Goal: Task Accomplishment & Management: Manage account settings

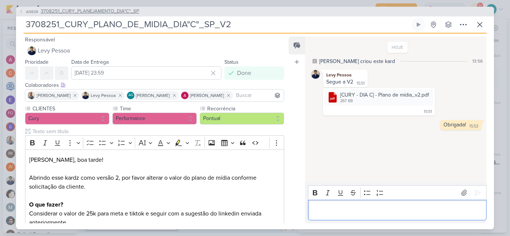
click at [118, 9] on span "3708251_CURY_PLANEJAMENTO_DIA"C"_SP" at bounding box center [90, 11] width 99 height 7
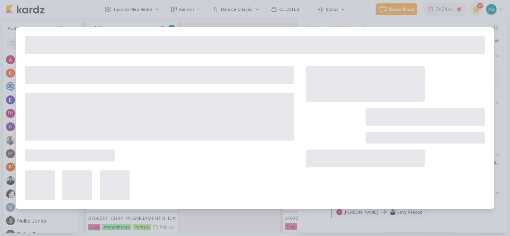
scroll to position [154, 0]
type input "3708251_CURY_PLANEJAMENTO_DIA"C"_SP"
type input "1 de setembro de 2025 às 23:59"
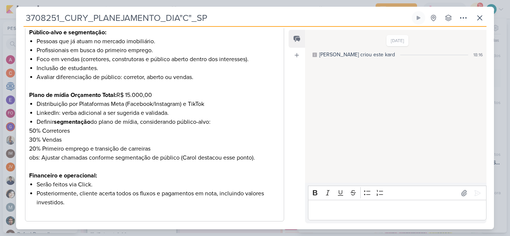
scroll to position [485, 0]
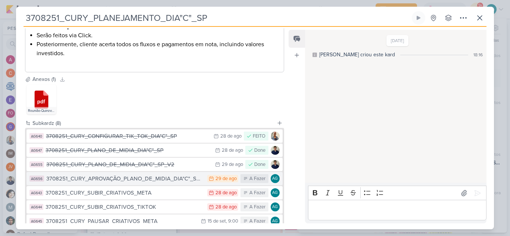
click at [147, 180] on div "3708251_CURY_APROVAÇÃO_PLANO_DE_MIDIA_DIA"C"_SP_V2" at bounding box center [124, 179] width 157 height 9
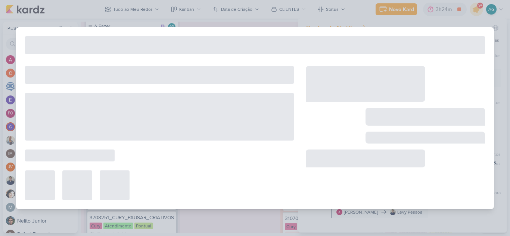
type input "3708251_CURY_APROVAÇÃO_PLANO_DE_MIDIA_DIA"C"_SP_V2"
type input "29 de agosto de 2025 às 23:59"
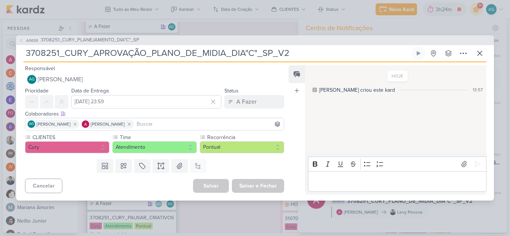
click at [355, 179] on p "Editor editing area: main" at bounding box center [397, 181] width 171 height 9
click at [474, 164] on icon at bounding box center [477, 164] width 7 height 7
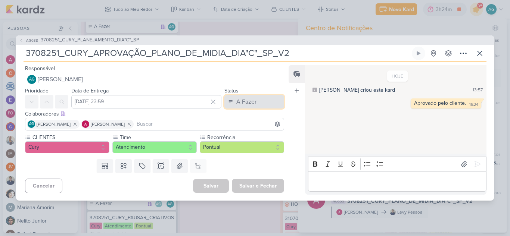
click at [259, 100] on button "A Fazer" at bounding box center [254, 101] width 60 height 13
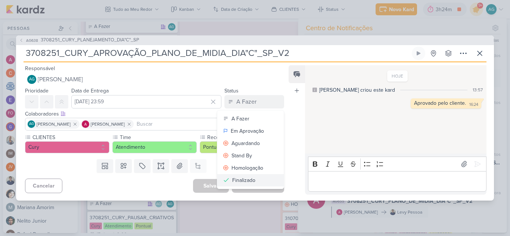
click at [254, 180] on button "Finalizado" at bounding box center [250, 180] width 66 height 12
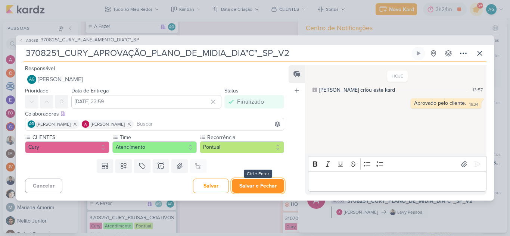
click at [255, 184] on button "Salvar e Fechar" at bounding box center [258, 186] width 52 height 14
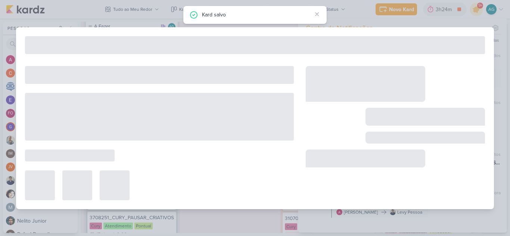
type input "3708251_CURY_PLANEJAMENTO_DIA"C"_SP"
type input "1 de setembro de 2025 às 23:59"
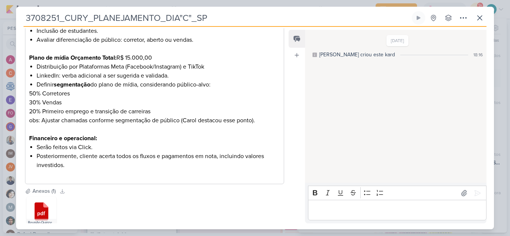
scroll to position [547, 0]
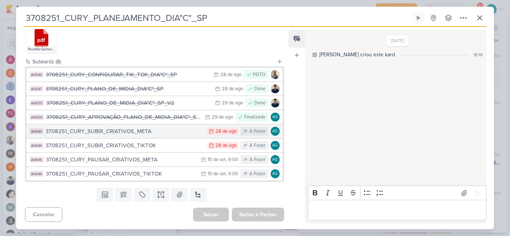
click at [140, 132] on div "3708251_CURY_SUBIR_CRIATIVOS_META" at bounding box center [125, 131] width 158 height 9
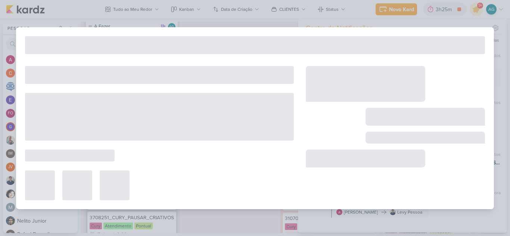
type input "3708251_CURY_SUBIR_CRIATIVOS_META"
type input "28 de agosto de 2025 às 23:59"
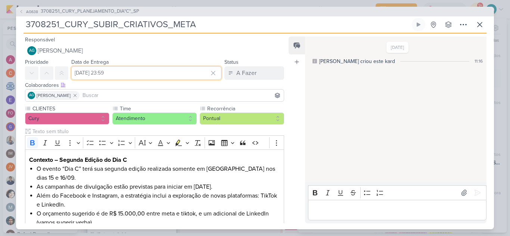
click at [168, 77] on input "28 de agosto de 2025 às 23:59" at bounding box center [146, 72] width 150 height 13
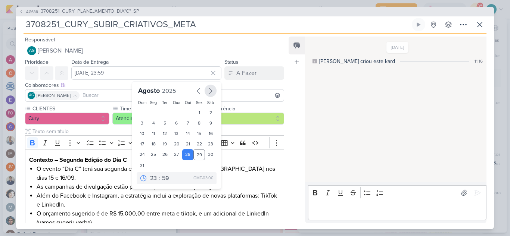
click at [208, 91] on icon "button" at bounding box center [210, 91] width 9 height 9
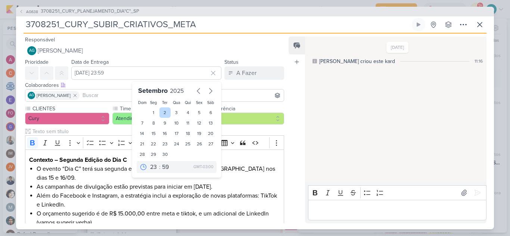
click at [162, 113] on div "2" at bounding box center [165, 113] width 12 height 10
type input "2 de setembro de 2025 às 23:59"
click at [152, 168] on select "00 01 02 03 04 05 06 07 08 09 10 11 12 13 14 15 16 17 18 19 20 21 22 23" at bounding box center [154, 167] width 10 height 9
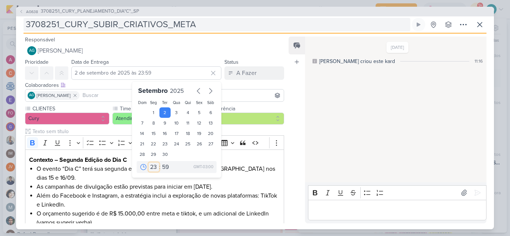
select select "9"
click at [149, 163] on select "00 01 02 03 04 05 06 07 08 09 10 11 12 13 14 15 16 17 18 19 20 21 22 23" at bounding box center [154, 167] width 10 height 9
type input "2 de setembro de 2025 às 09:59"
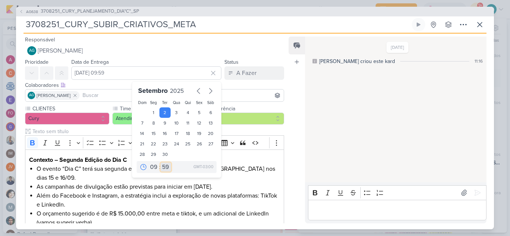
click at [161, 167] on select "00 05 10 15 20 25 30 35 40 45 50 55 59" at bounding box center [166, 167] width 10 height 9
select select "0"
click at [161, 163] on select "00 05 10 15 20 25 30 35 40 45 50 55 59" at bounding box center [166, 167] width 10 height 9
type input "2 de setembro de 2025 às 09:00"
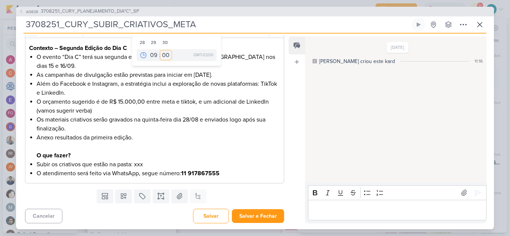
scroll to position [114, 0]
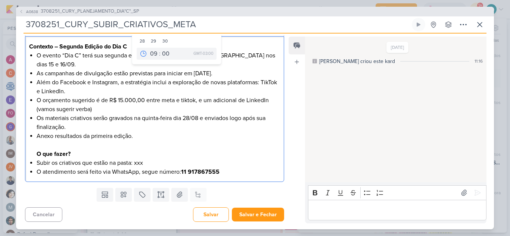
click at [121, 99] on li "O orçamento sugerido é de R$ 15.000,00 entre meta e tiktok, e um adicional de L…" at bounding box center [158, 105] width 243 height 18
click at [143, 140] on li "Anexo resultados da primeira edição. O que fazer?" at bounding box center [158, 145] width 243 height 27
click at [147, 164] on li "Subir os criativos que estão na pasta: xxx" at bounding box center [158, 163] width 243 height 9
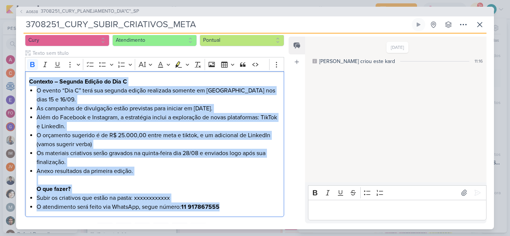
scroll to position [70, 0]
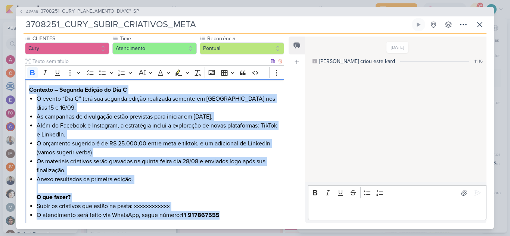
drag, startPoint x: 178, startPoint y: 167, endPoint x: 29, endPoint y: 92, distance: 166.7
click at [29, 92] on div "Contexto – Segunda Edição do Dia C O evento “Dia C” terá sua segunda edição rea…" at bounding box center [154, 153] width 259 height 146
copy div "Contexto – Segunda Edição do Dia C O evento “Dia C” terá sua segunda edição rea…"
click at [212, 187] on li "Anexo resultados da primeira edição. O que fazer?" at bounding box center [158, 188] width 243 height 27
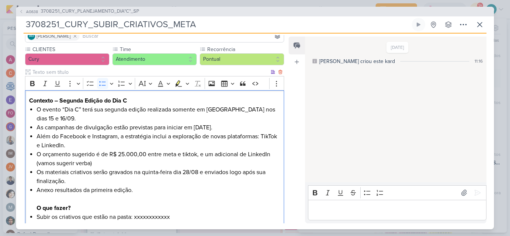
scroll to position [114, 0]
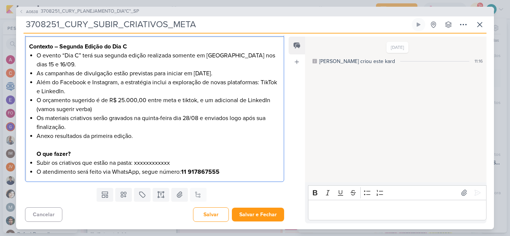
click at [197, 73] on li "As campanhas de divulgação estão previstas para iniciar em 1º de setembro." at bounding box center [158, 73] width 243 height 9
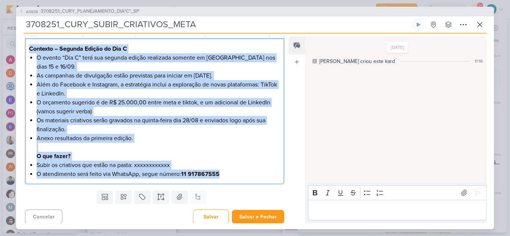
drag, startPoint x: 227, startPoint y: 173, endPoint x: 24, endPoint y: 41, distance: 242.2
click at [24, 41] on div "CLIENTES Cury Time" at bounding box center [151, 91] width 271 height 194
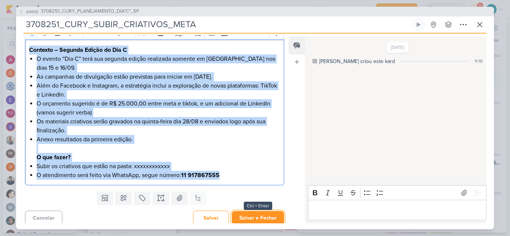
click at [264, 217] on button "Salvar e Fechar" at bounding box center [258, 218] width 52 height 14
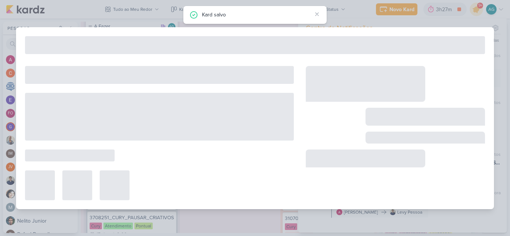
type input "3708251_CURY_PLANEJAMENTO_DIA"C"_SP"
type input "1 de setembro de 2025 às 23:59"
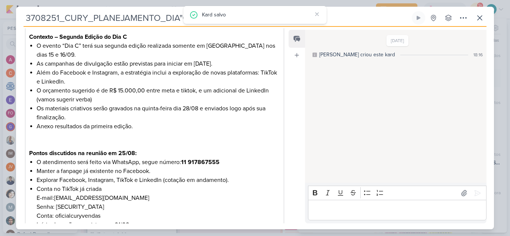
scroll to position [112, 0]
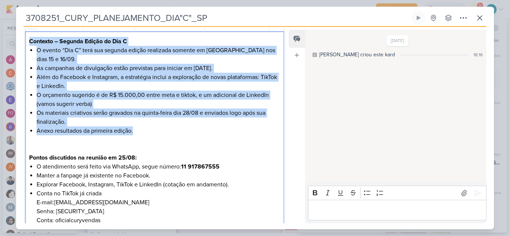
drag, startPoint x: 155, startPoint y: 131, endPoint x: 29, endPoint y: 41, distance: 154.3
click at [29, 41] on div "Contexto – Segunda Edição do Dia C O evento “Dia C” terá sua segunda edição rea…" at bounding box center [154, 238] width 259 height 415
click at [35, 43] on strong "Contexto – Segunda Edição do Dia C" at bounding box center [78, 41] width 98 height 7
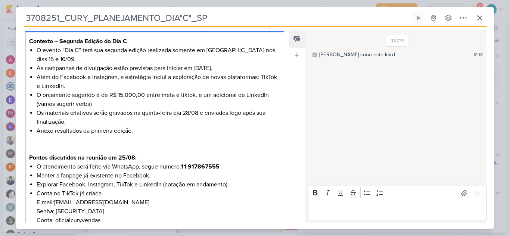
click at [162, 141] on li "Anexo resultados da primeira edição." at bounding box center [158, 140] width 243 height 27
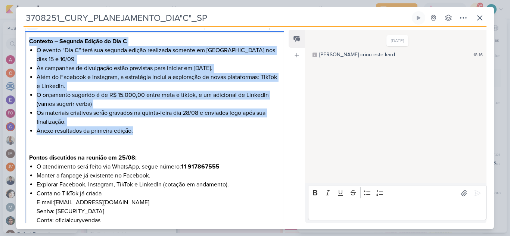
click at [21, 43] on div "CLIENTES Cury Time" at bounding box center [151, 217] width 271 height 463
drag, startPoint x: 70, startPoint y: 113, endPoint x: 26, endPoint y: 42, distance: 83.7
click at [26, 42] on div "Contexto – Segunda Edição do Dia C O evento “Dia C” terá sua segunda edição rea…" at bounding box center [154, 238] width 259 height 415
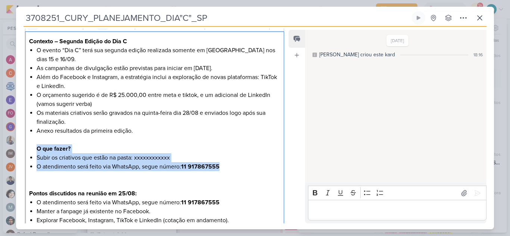
drag, startPoint x: 229, startPoint y: 167, endPoint x: 20, endPoint y: 145, distance: 209.5
click at [20, 145] on div "CLIENTES Cury Time" at bounding box center [151, 235] width 271 height 499
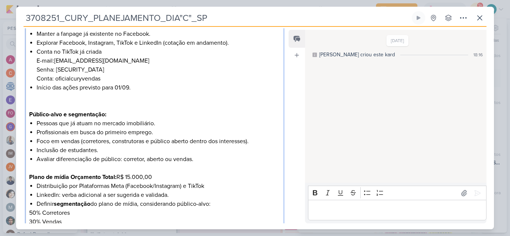
scroll to position [299, 0]
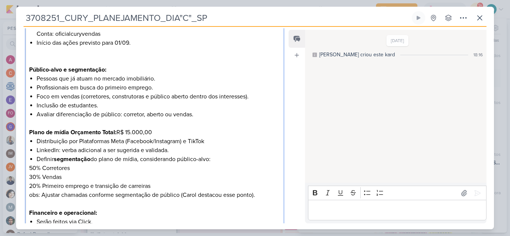
click at [130, 132] on p "Plano de mídia Orçamento Total: R$ 15.000,00" at bounding box center [154, 128] width 251 height 18
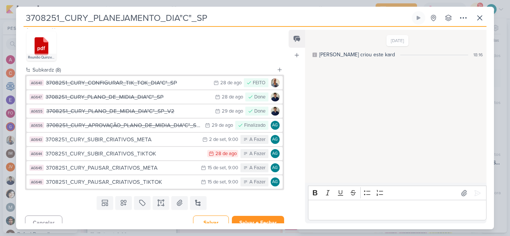
scroll to position [547, 0]
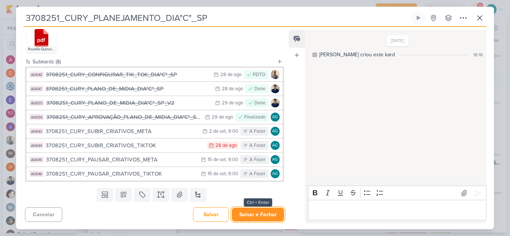
click at [257, 212] on button "Salvar e Fechar" at bounding box center [258, 215] width 52 height 14
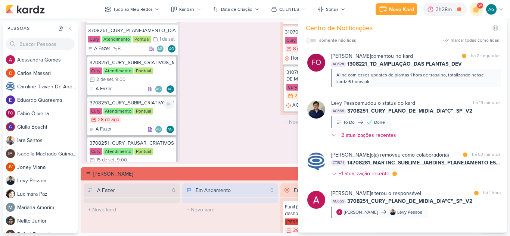
scroll to position [0, 0]
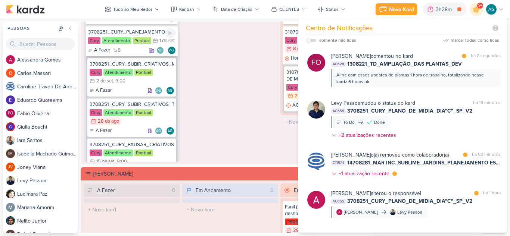
click at [144, 34] on div "3708251_CURY_PLANEJAMENTO_DIA"C"_SP" at bounding box center [131, 32] width 87 height 7
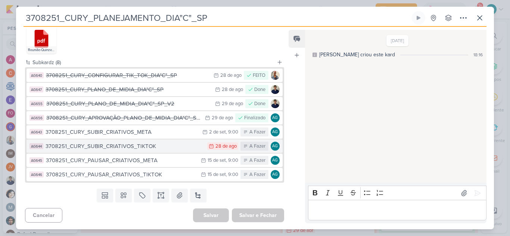
click at [150, 147] on div "3708251_CURY_SUBIR_CRIATIVOS_TIKTOK" at bounding box center [125, 146] width 158 height 9
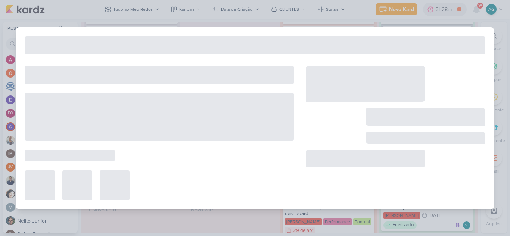
type input "3708251_CURY_SUBIR_CRIATIVOS_TIKTOK"
type input "28 de agosto de 2025 às 23:59"
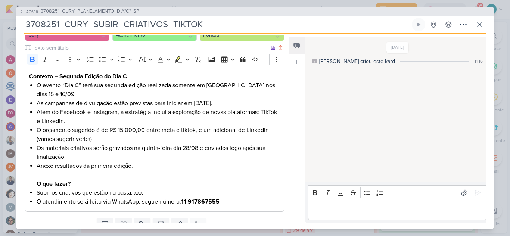
scroll to position [114, 0]
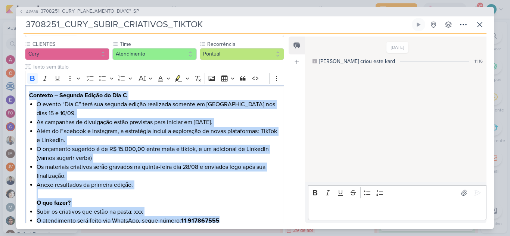
drag, startPoint x: 227, startPoint y: 174, endPoint x: 5, endPoint y: 32, distance: 263.2
click at [5, 32] on div "AG638 3708251_CURY_PLANEJAMENTO_DIA"C"_SP 3708251_CURY_SUBIR_CRIATIVOS_TIKTOK" at bounding box center [255, 118] width 510 height 236
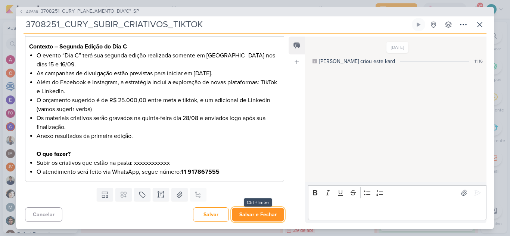
click at [254, 215] on button "Salvar e Fechar" at bounding box center [258, 215] width 52 height 14
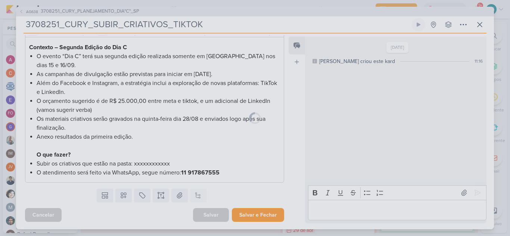
scroll to position [113, 0]
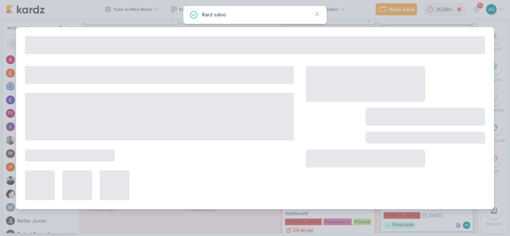
type input "3708251_CURY_PLANEJAMENTO_DIA"C"_SP"
type input "1 de setembro de 2025 às 23:59"
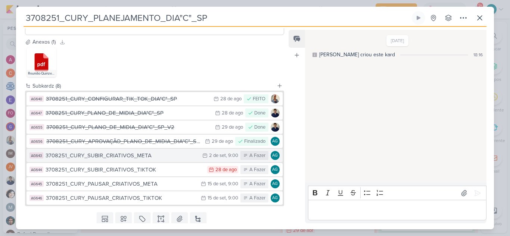
scroll to position [547, 0]
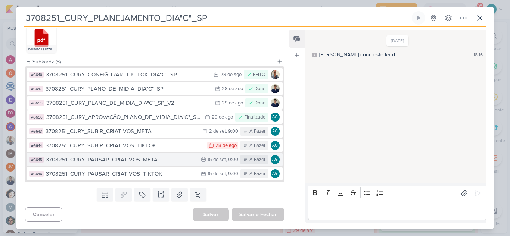
click at [134, 161] on div "3708251_CURY_PAUSAR_CRIATIVOS_META" at bounding box center [121, 160] width 151 height 9
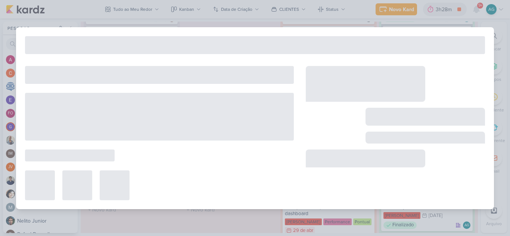
type input "3708251_CURY_PAUSAR_CRIATIVOS_META"
type input "15 de setembro de 2025 às 09:00"
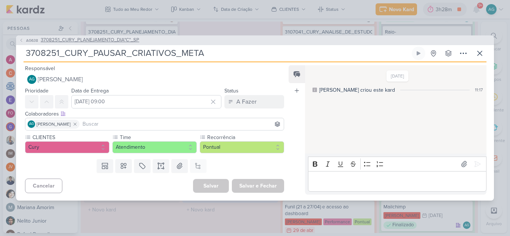
click at [127, 41] on span "3708251_CURY_PLANEJAMENTO_DIA"C"_SP" at bounding box center [90, 40] width 99 height 7
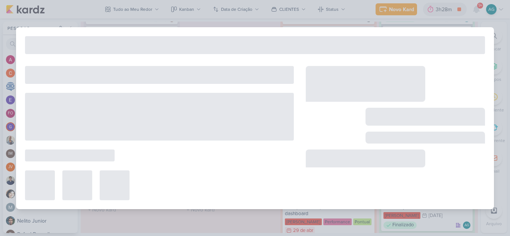
type input "3708251_CURY_PLANEJAMENTO_DIA"C"_SP"
type input "1 de setembro de 2025 às 23:59"
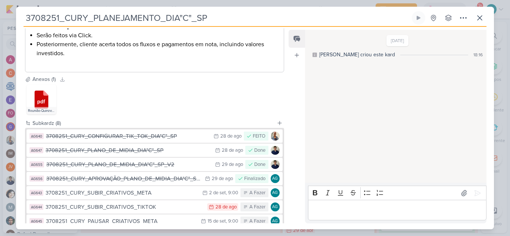
scroll to position [523, 0]
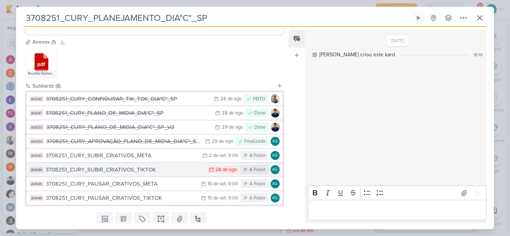
click at [148, 170] on div "3708251_CURY_SUBIR_CRIATIVOS_TIKTOK" at bounding box center [125, 170] width 158 height 9
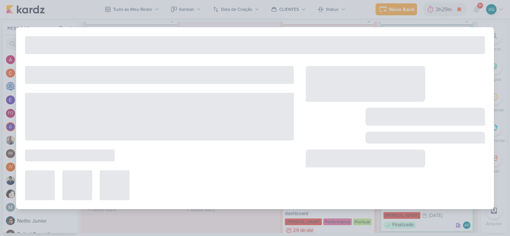
type input "3708251_CURY_SUBIR_CRIATIVOS_TIKTOK"
type input "28 de agosto de 2025 às 23:59"
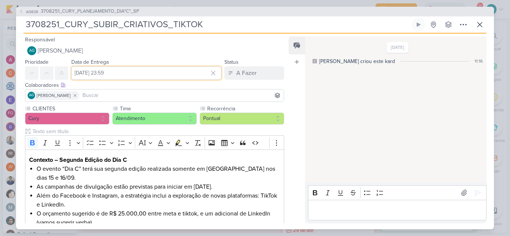
click at [121, 72] on input "28 de agosto de 2025 às 23:59" at bounding box center [146, 72] width 150 height 13
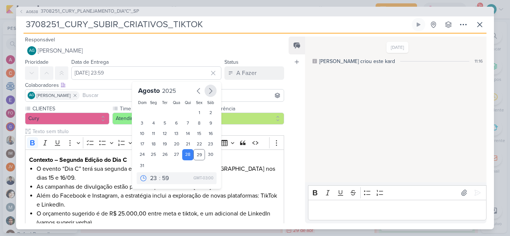
click at [208, 94] on icon "button" at bounding box center [210, 91] width 9 height 9
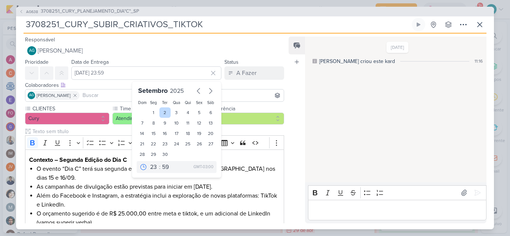
click at [162, 113] on div "2" at bounding box center [165, 113] width 12 height 10
type input "2 de setembro de 2025 às 23:59"
click at [149, 167] on select "00 01 02 03 04 05 06 07 08 09 10 11 12 13 14 15 16 17 18 19 20 21 22 23" at bounding box center [154, 167] width 10 height 9
select select "9"
click at [149, 163] on select "00 01 02 03 04 05 06 07 08 09 10 11 12 13 14 15 16 17 18 19 20 21 22 23" at bounding box center [154, 167] width 10 height 9
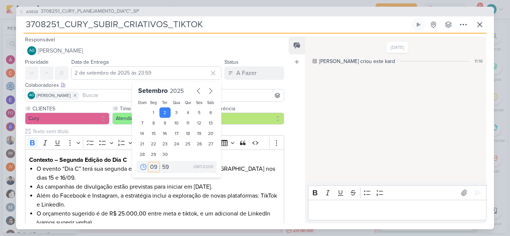
type input "2 de setembro de 2025 às 09:59"
click at [162, 167] on select "00 05 10 15 20 25 30 35 40 45 50 55 59" at bounding box center [166, 167] width 10 height 9
select select "0"
click at [161, 163] on select "00 05 10 15 20 25 30 35 40 45 50 55 59" at bounding box center [166, 167] width 10 height 9
type input "2 de setembro de 2025 às 09:00"
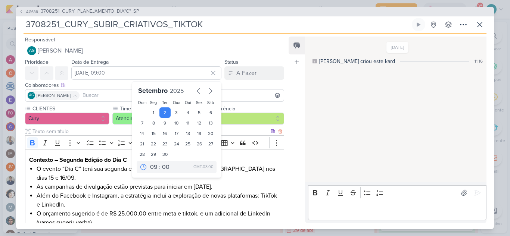
click at [267, 157] on h3 "Contexto – Segunda Edição do Dia C" at bounding box center [154, 160] width 251 height 9
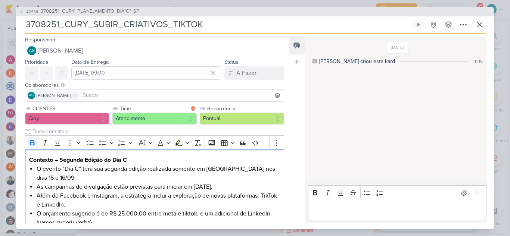
scroll to position [114, 0]
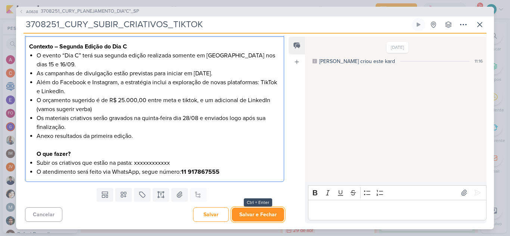
click at [269, 218] on button "Salvar e Fechar" at bounding box center [258, 215] width 52 height 14
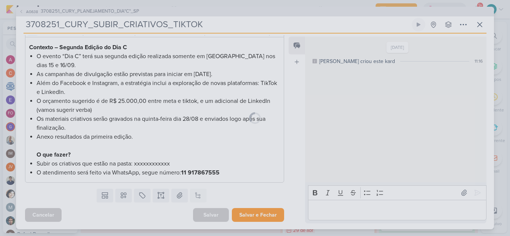
scroll to position [0, 0]
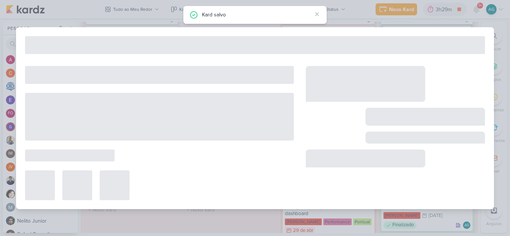
type input "3708251_CURY_PLANEJAMENTO_DIA"C"_SP"
type input "1 de setembro de 2025 às 23:59"
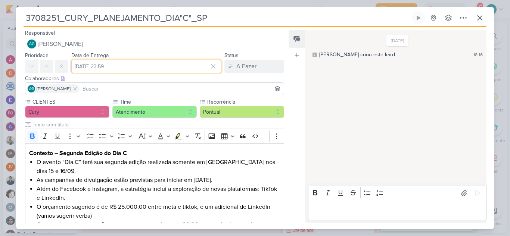
click at [169, 68] on input "1 de setembro de 2025 às 23:59" at bounding box center [146, 66] width 150 height 13
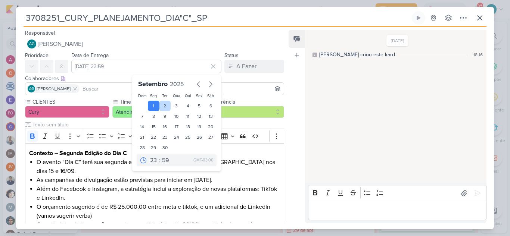
click at [162, 106] on div "2" at bounding box center [165, 106] width 12 height 10
type input "2 de setembro de 2025 às 23:59"
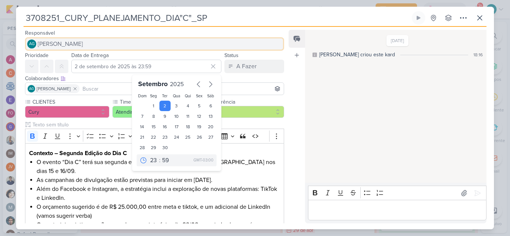
click at [267, 43] on button "AG Aline Gimenez Graciano" at bounding box center [154, 43] width 259 height 13
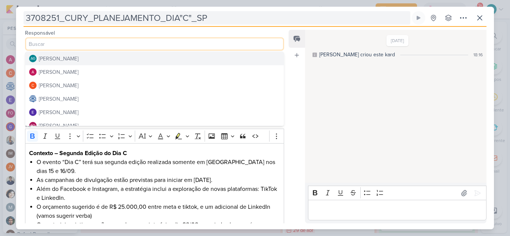
click at [278, 18] on input "3708251_CURY_PLANEJAMENTO_DIA"C"_SP" at bounding box center [217, 17] width 387 height 13
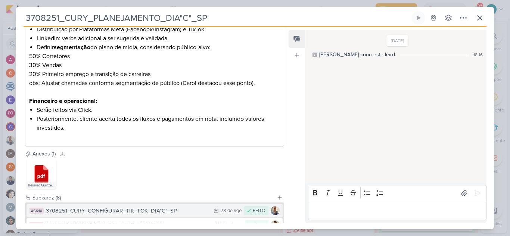
scroll to position [547, 0]
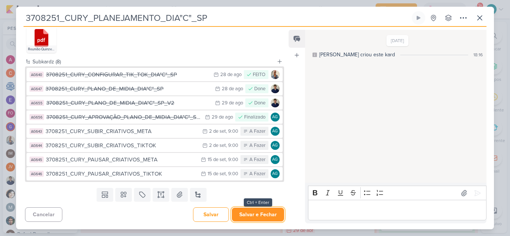
click at [266, 215] on button "Salvar e Fechar" at bounding box center [258, 215] width 52 height 14
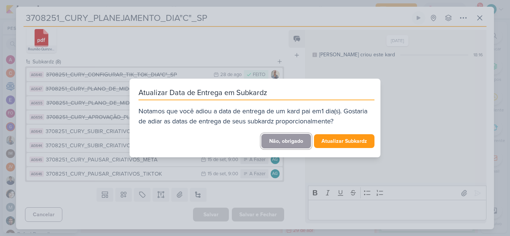
click at [294, 140] on button "Não, obrigado" at bounding box center [286, 141] width 50 height 15
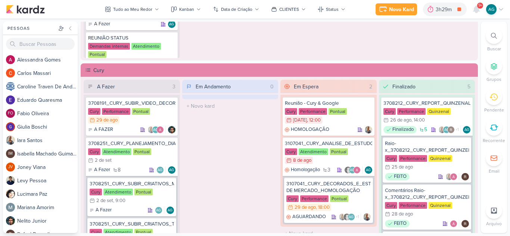
scroll to position [604, 0]
click at [152, 143] on div "3708251_CURY_PLANEJAMENTO_DIA"C"_SP" at bounding box center [131, 144] width 87 height 7
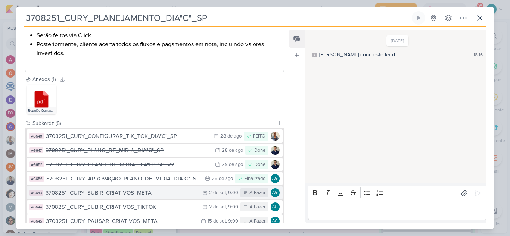
scroll to position [547, 0]
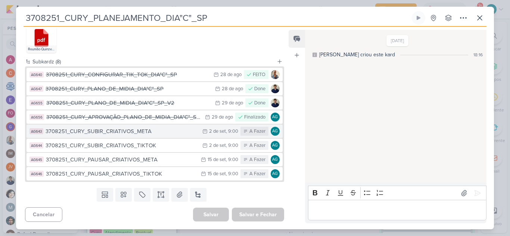
click at [149, 132] on div "3708251_CURY_SUBIR_CRIATIVOS_META" at bounding box center [122, 131] width 153 height 9
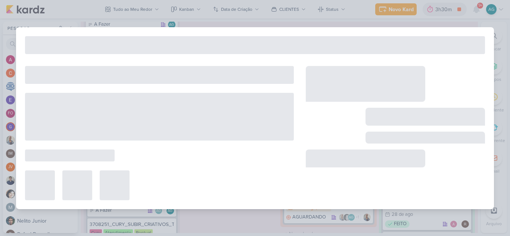
type input "3708251_CURY_SUBIR_CRIATIVOS_META"
type input "2 de setembro de 2025 às 09:00"
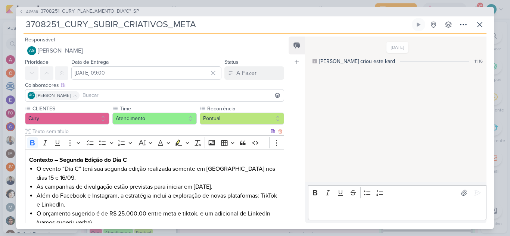
click at [136, 199] on li "Além do Facebook e Instagram, a estratégia inclui a exploração de novas platafo…" at bounding box center [158, 201] width 243 height 18
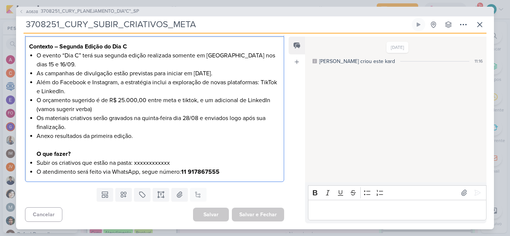
scroll to position [0, 0]
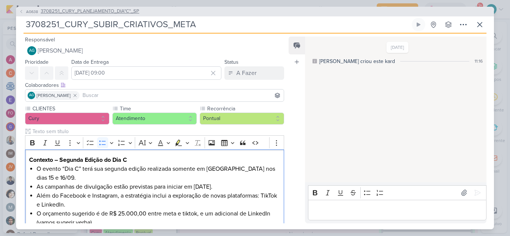
click at [125, 11] on span "3708251_CURY_PLANEJAMENTO_DIA"C"_SP" at bounding box center [90, 11] width 99 height 7
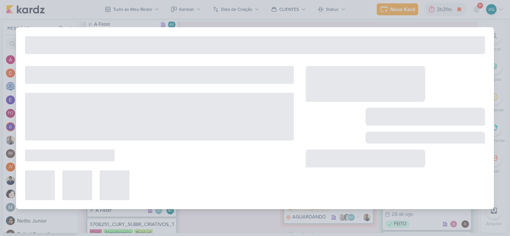
type input "3708251_CURY_PLANEJAMENTO_DIA"C"_SP"
type input "2 de setembro de 2025 às 23:59"
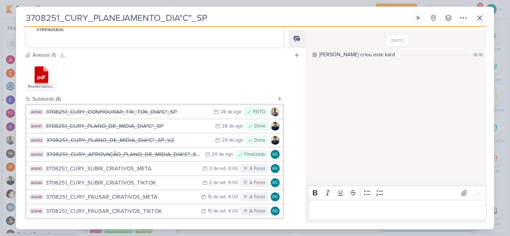
scroll to position [547, 0]
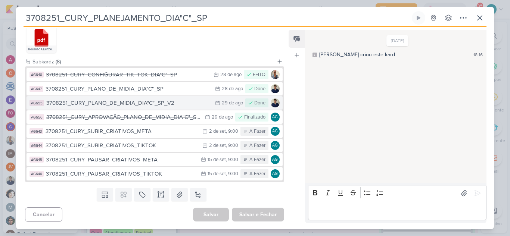
click at [141, 105] on div "3708251_CURY_PLANO_DE_MIDIA_DIA"C"_SP_V2" at bounding box center [128, 103] width 165 height 9
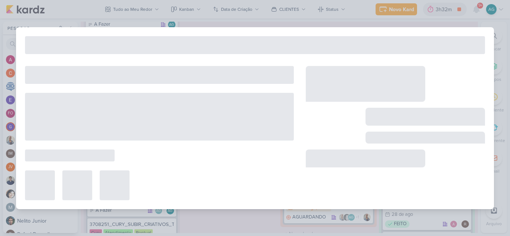
type input "3708251_CURY_PLANO_DE_MIDIA_DIA"C"_SP_V2"
type input "29 de agosto de 2025 às 23:59"
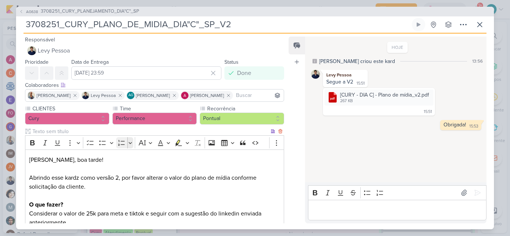
scroll to position [69, 0]
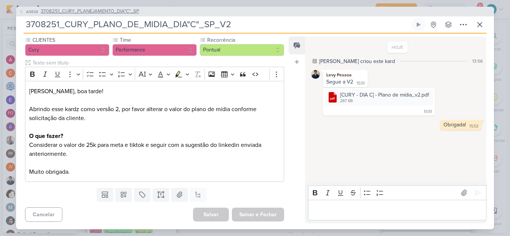
click at [127, 12] on span "3708251_CURY_PLANEJAMENTO_DIA"C"_SP" at bounding box center [90, 11] width 99 height 7
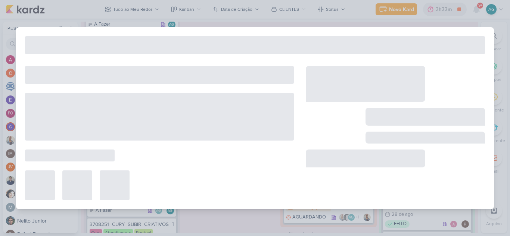
type input "3708251_CURY_PLANEJAMENTO_DIA"C"_SP"
type input "2 de setembro de 2025 às 23:59"
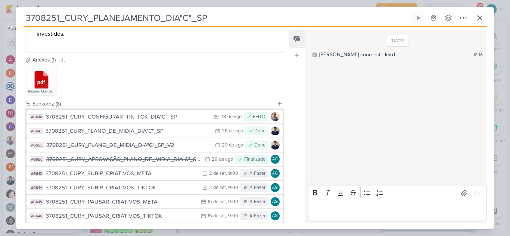
scroll to position [523, 0]
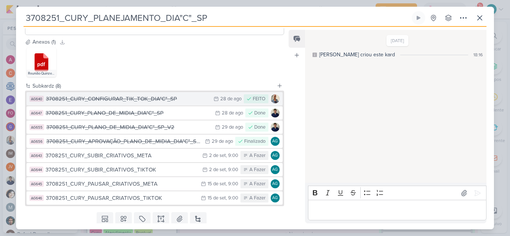
click at [150, 99] on div "3708251_CURY_CONFIGURAR_TIK_TOK_DIA"C"_SP" at bounding box center [128, 99] width 164 height 9
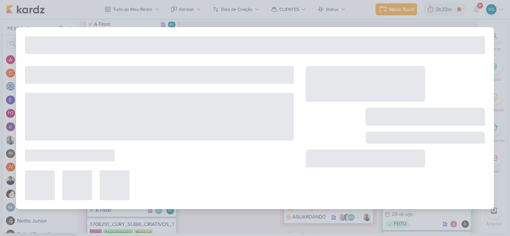
type input "3708251_CURY_CONFIGURAR_TIK_TOK_DIA"C"_SP"
type input "28 de agosto de 2025 às 23:59"
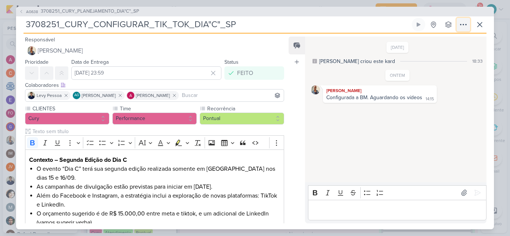
click at [463, 24] on icon at bounding box center [463, 24] width 9 height 9
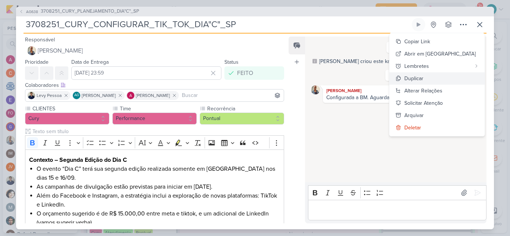
click at [453, 78] on button "Duplicar" at bounding box center [436, 78] width 95 height 12
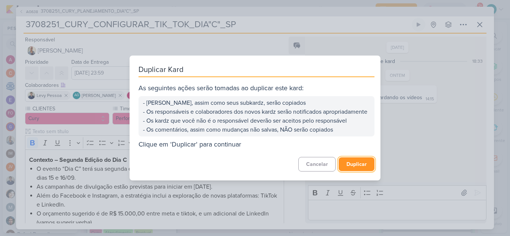
click at [356, 171] on button "Duplicar" at bounding box center [357, 165] width 36 height 14
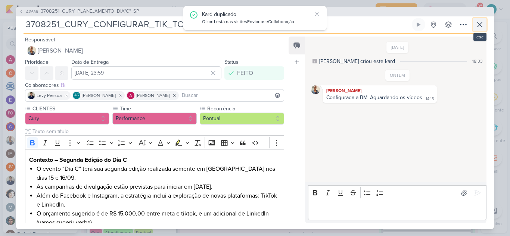
click at [483, 28] on icon at bounding box center [479, 24] width 9 height 9
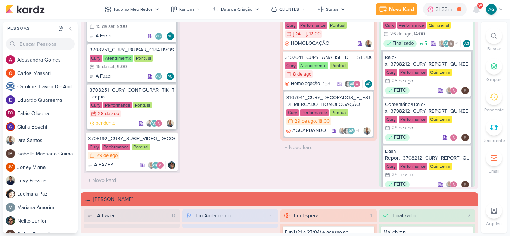
scroll to position [679, 0]
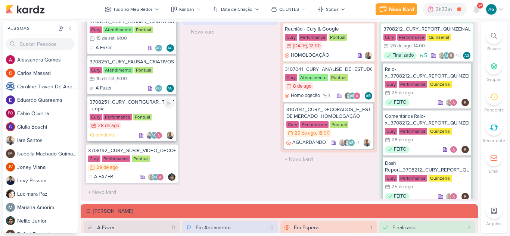
click at [134, 106] on div "3708251_CURY_CONFIGURAR_TIK_TOK_DIA"C"_SP - cópia" at bounding box center [132, 105] width 84 height 13
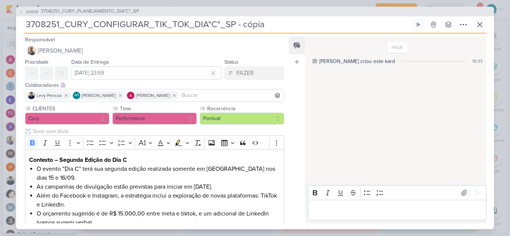
drag, startPoint x: 155, startPoint y: 25, endPoint x: 189, endPoint y: 24, distance: 33.2
click at [189, 24] on input "3708251_CURY_CONFIGURAR_TIK_TOK_DIA"C"_SP - cópia" at bounding box center [217, 24] width 387 height 13
click at [270, 23] on input "3708251_CURY_CONFIGURAR_LINKEDIN_DIA"C"_SP - cópia" at bounding box center [217, 24] width 387 height 13
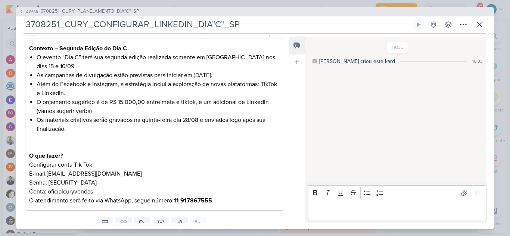
scroll to position [112, 0]
type input "3708251_CURY_CONFIGURAR_LINKEDIN_DIA"C"_SP"
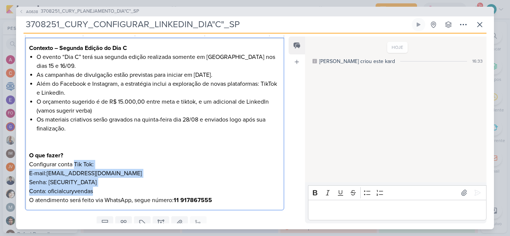
drag, startPoint x: 76, startPoint y: 164, endPoint x: 122, endPoint y: 191, distance: 53.5
click at [122, 191] on p "Configurar conta Tik Tok: E-mail:canalcuryvendas@gmail.com Senha: 5iATWyh2h5pmw…" at bounding box center [154, 182] width 251 height 45
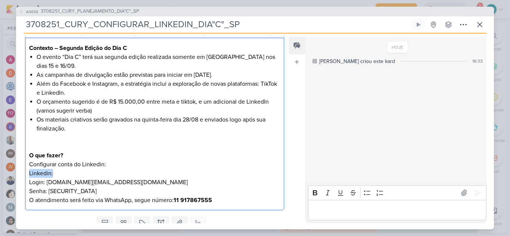
drag, startPoint x: 72, startPoint y: 174, endPoint x: 21, endPoint y: 173, distance: 50.8
click at [21, 173] on div "CLIENTES Cury Time" at bounding box center [151, 103] width 271 height 221
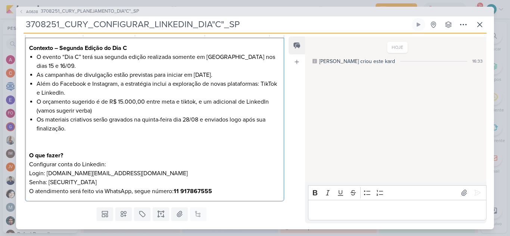
click at [121, 99] on li "O orçamento sugerido é de R$ 15.000,00 entre meta e tiktok, e um adicional de L…" at bounding box center [158, 106] width 243 height 18
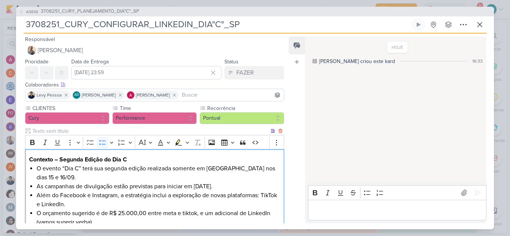
scroll to position [0, 0]
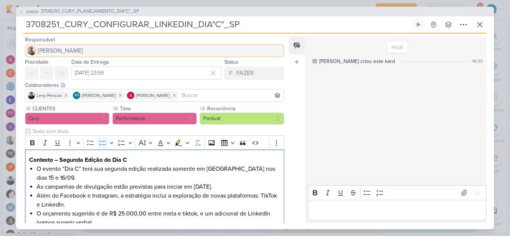
click at [66, 49] on span "[PERSON_NAME]" at bounding box center [60, 50] width 45 height 9
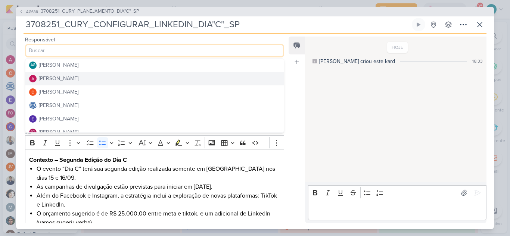
click at [85, 77] on button "[PERSON_NAME]" at bounding box center [154, 78] width 258 height 13
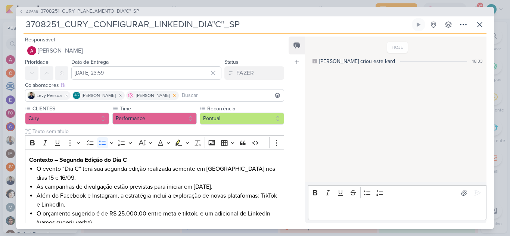
click at [176, 95] on icon at bounding box center [174, 95] width 3 height 3
click at [179, 96] on input at bounding box center [204, 95] width 156 height 9
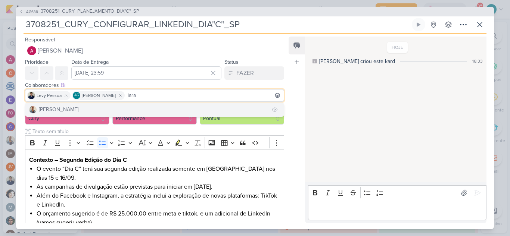
type input "iara"
click at [86, 109] on button "[PERSON_NAME]" at bounding box center [154, 109] width 258 height 13
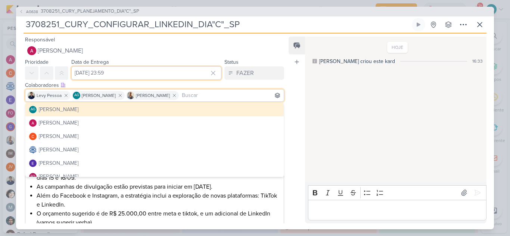
click at [125, 72] on input "28 de agosto de 2025 às 23:59" at bounding box center [146, 72] width 150 height 13
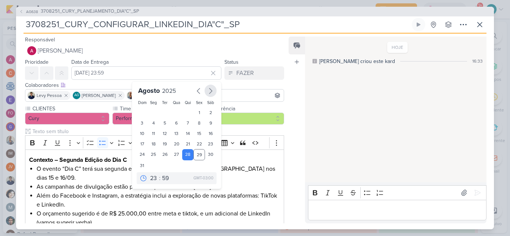
click at [209, 91] on icon "button" at bounding box center [210, 91] width 3 height 5
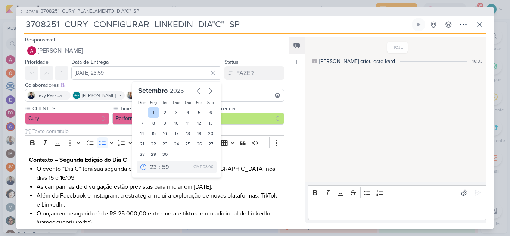
click at [149, 111] on div "1" at bounding box center [154, 113] width 12 height 10
type input "1 de setembro de 2025 às 23:59"
click at [253, 43] on div "Responsável Alessandra Gomes AG Aline Gimenez Graciano Alessandra Gomes Carlos …" at bounding box center [151, 46] width 271 height 22
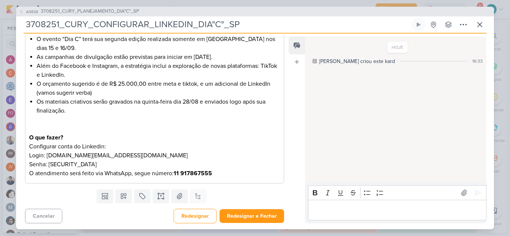
scroll to position [131, 0]
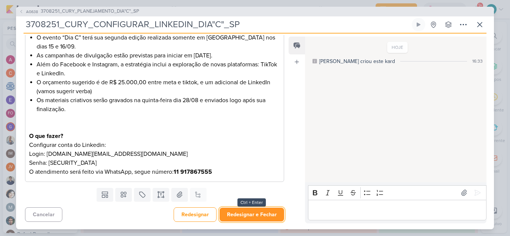
click at [258, 217] on button "Redesignar e Fechar" at bounding box center [252, 215] width 65 height 14
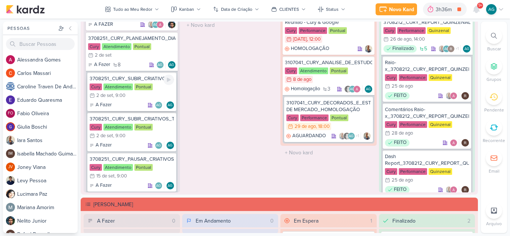
scroll to position [13, 0]
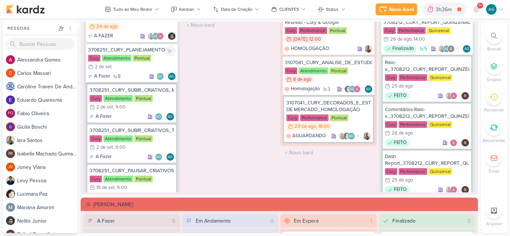
click at [149, 51] on div "3708251_CURY_PLANEJAMENTO_DIA"C"_SP" at bounding box center [131, 50] width 87 height 7
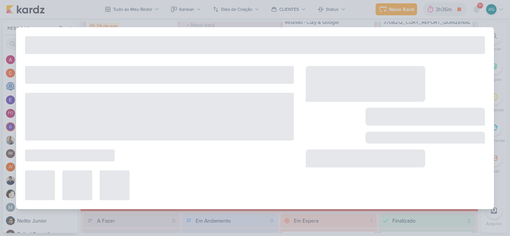
type input "3708251_CURY_PLANEJAMENTO_DIA"C"_SP"
type input "2 de setembro de 2025 às 23:59"
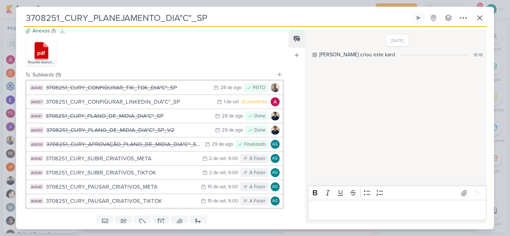
scroll to position [560, 0]
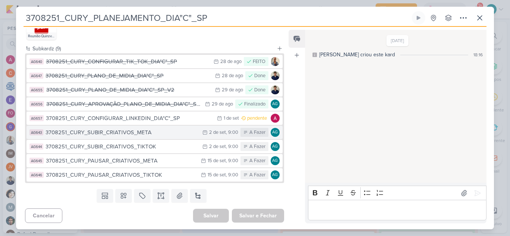
click at [145, 133] on div "3708251_CURY_SUBIR_CRIATIVOS_META" at bounding box center [122, 132] width 153 height 9
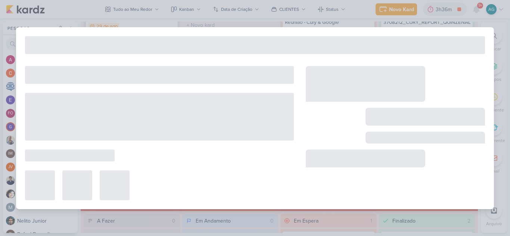
type input "3708251_CURY_SUBIR_CRIATIVOS_META"
type input "2 de setembro de 2025 às 09:00"
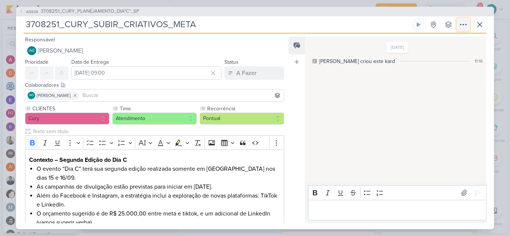
click at [462, 24] on icon at bounding box center [463, 24] width 9 height 9
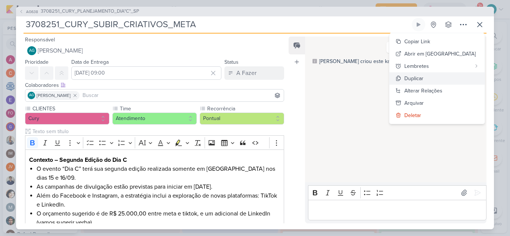
click at [423, 80] on div "Duplicar" at bounding box center [413, 79] width 19 height 8
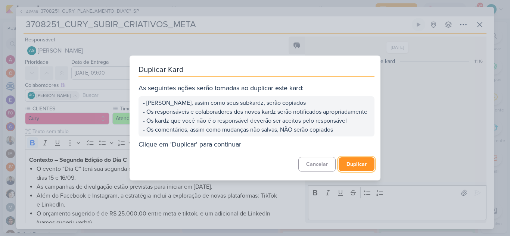
click at [356, 167] on button "Duplicar" at bounding box center [357, 165] width 36 height 14
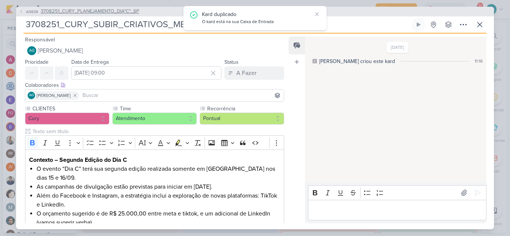
click at [130, 10] on span "3708251_CURY_PLANEJAMENTO_DIA"C"_SP" at bounding box center [90, 11] width 99 height 7
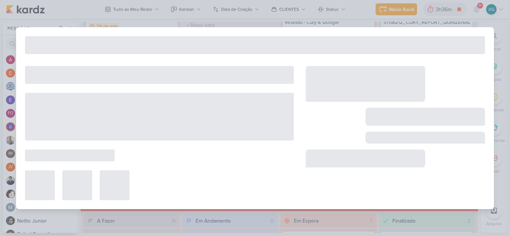
type input "3708251_CURY_PLANEJAMENTO_DIA"C"_SP"
type input "2 de setembro de 2025 às 23:59"
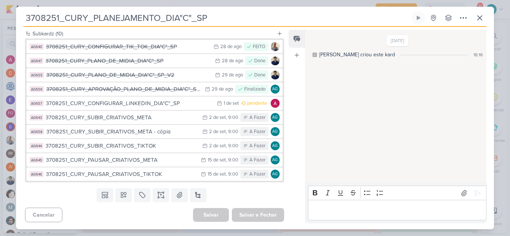
scroll to position [575, 0]
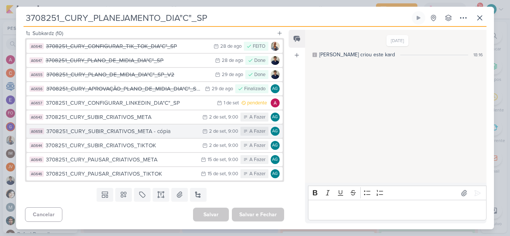
click at [150, 133] on div "3708251_CURY_SUBIR_CRIATIVOS_META - cópia" at bounding box center [122, 131] width 152 height 9
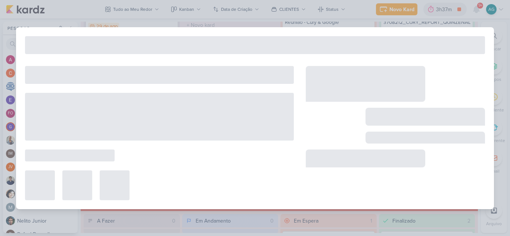
type input "3708251_CURY_SUBIR_CRIATIVOS_META - cópia"
type input "2 de setembro de 2025 às 09:00"
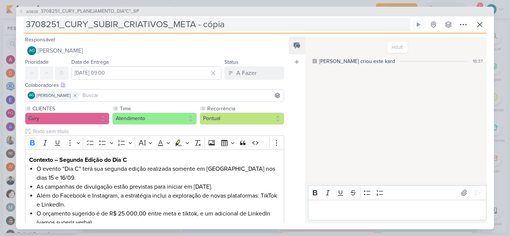
click at [187, 23] on input "3708251_CURY_SUBIR_CRIATIVOS_META - cópia" at bounding box center [217, 24] width 387 height 13
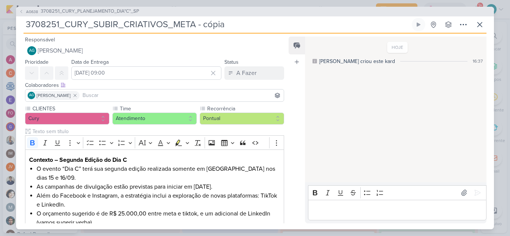
click at [187, 23] on input "3708251_CURY_SUBIR_CRIATIVOS_META - cópia" at bounding box center [217, 24] width 387 height 13
click at [185, 25] on input "3708251_CURY_SUBIR_CRIATIVOS_META - cópia" at bounding box center [217, 24] width 387 height 13
drag, startPoint x: 172, startPoint y: 26, endPoint x: 192, endPoint y: 27, distance: 20.2
click at [192, 27] on input "3708251_CURY_SUBIR_CRIATIVOS_META - cópia" at bounding box center [217, 24] width 387 height 13
click at [249, 25] on input "3708251_CURY_SUBIR_CRIATIVOS_LINKEDIN - cópia" at bounding box center [217, 24] width 387 height 13
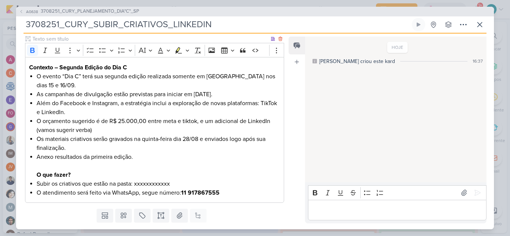
scroll to position [114, 0]
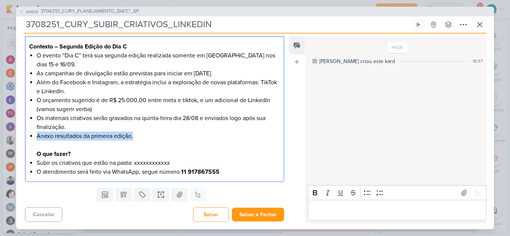
drag, startPoint x: 139, startPoint y: 137, endPoint x: 21, endPoint y: 139, distance: 118.8
click at [21, 139] on div "CLIENTES Cury Time" at bounding box center [151, 88] width 271 height 194
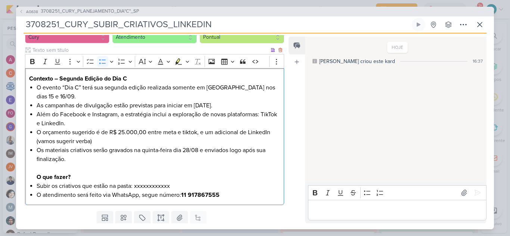
scroll to position [105, 0]
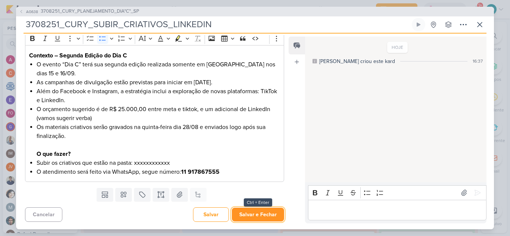
click at [254, 214] on button "Salvar e Fechar" at bounding box center [258, 215] width 52 height 14
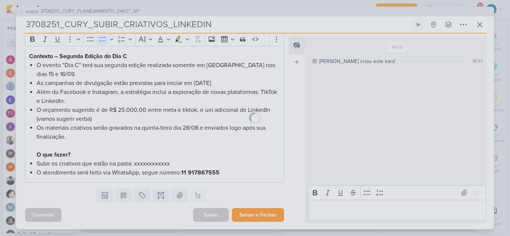
scroll to position [104, 0]
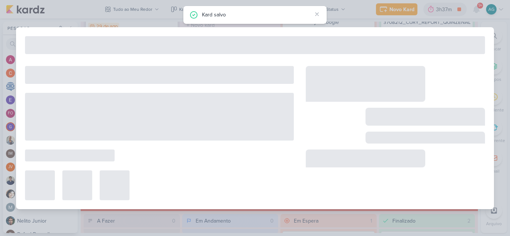
type input "3708251_CURY_PLANEJAMENTO_DIA"C"_SP"
type input "2 de setembro de 2025 às 23:59"
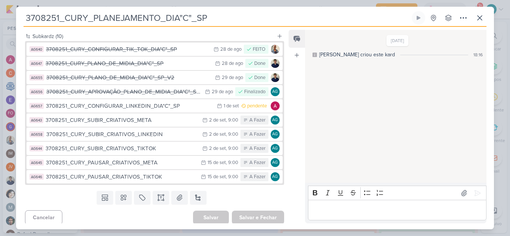
scroll to position [575, 0]
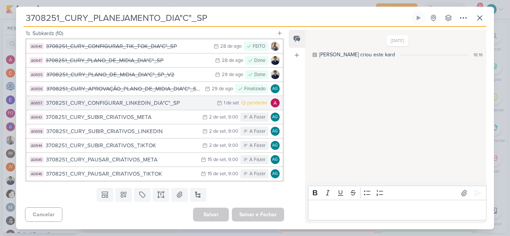
click at [146, 105] on div "3708251_CURY_CONFIGURAR_LINKEDIN_DIA"C"_SP" at bounding box center [129, 103] width 167 height 9
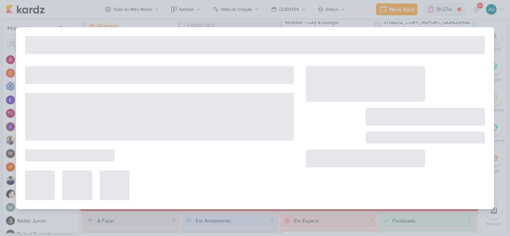
type input "3708251_CURY_CONFIGURAR_LINKEDIN_DIA"C"_SP"
type input "1 de setembro de 2025 às 23:59"
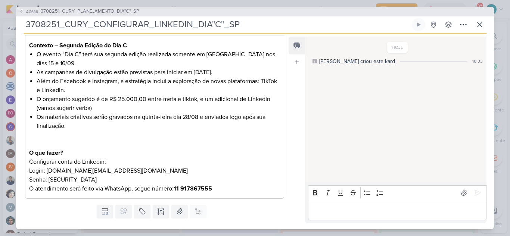
scroll to position [131, 0]
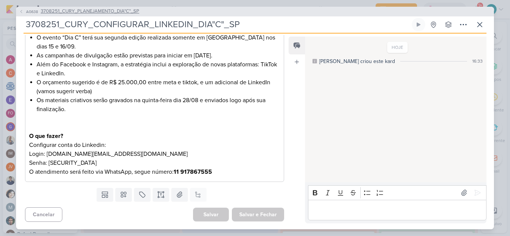
click at [119, 10] on span "3708251_CURY_PLANEJAMENTO_DIA"C"_SP" at bounding box center [90, 11] width 99 height 7
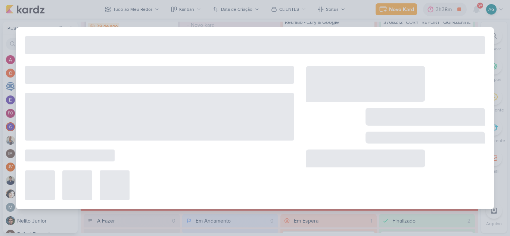
type input "3708251_CURY_PLANEJAMENTO_DIA"C"_SP"
type input "2 de setembro de 2025 às 23:59"
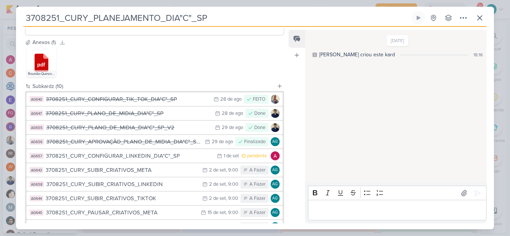
scroll to position [523, 0]
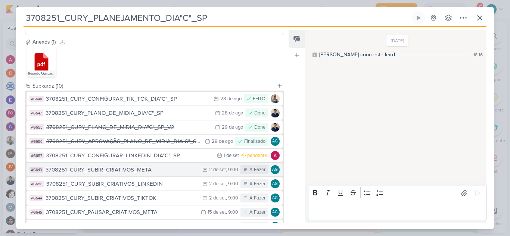
click at [160, 172] on div "3708251_CURY_SUBIR_CRIATIVOS_META" at bounding box center [122, 170] width 153 height 9
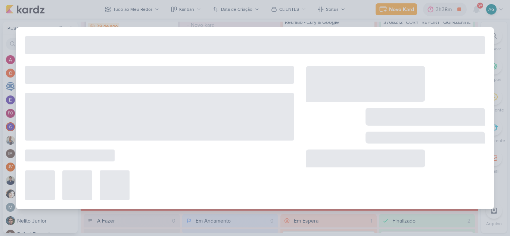
type input "3708251_CURY_SUBIR_CRIATIVOS_META"
type input "2 de setembro de 2025 às 09:00"
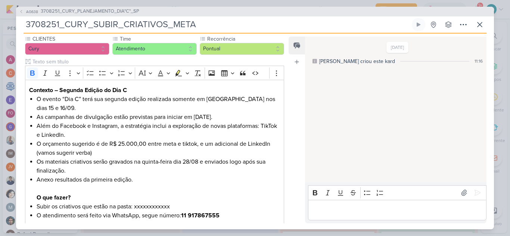
scroll to position [114, 0]
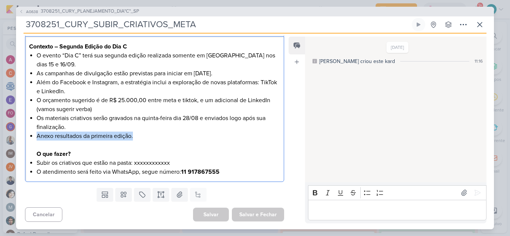
drag, startPoint x: 146, startPoint y: 136, endPoint x: 7, endPoint y: 137, distance: 138.2
click at [7, 137] on div "AG638 3708251_CURY_PLANEJAMENTO_DIA"C"_SP 3708251_CURY_SUBIR_CRIATIVOS_META" at bounding box center [255, 118] width 510 height 236
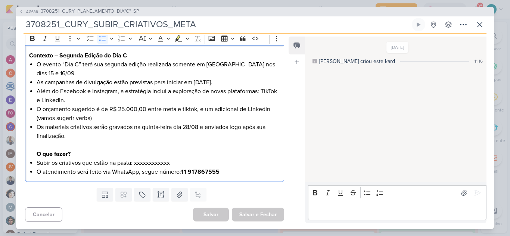
scroll to position [105, 0]
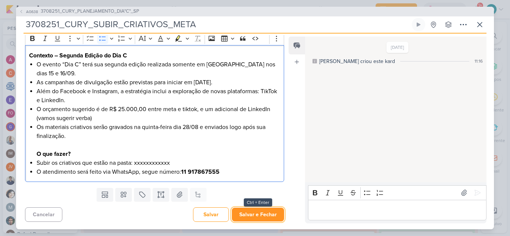
click at [258, 217] on button "Salvar e Fechar" at bounding box center [258, 215] width 52 height 14
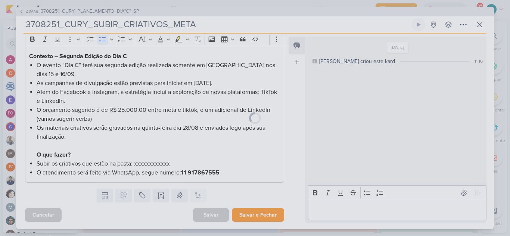
scroll to position [104, 0]
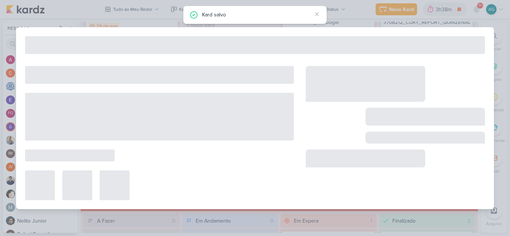
type input "3708251_CURY_PLANEJAMENTO_DIA"C"_SP"
type input "2 de setembro de 2025 às 23:59"
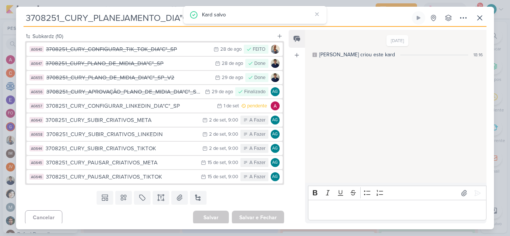
scroll to position [575, 0]
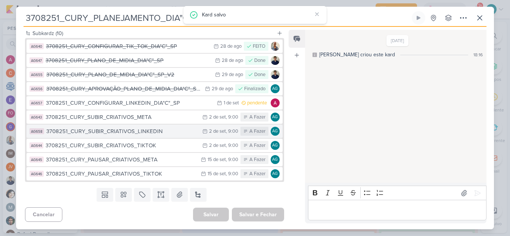
click at [162, 134] on div "3708251_CURY_SUBIR_CRIATIVOS_LINKEDIN" at bounding box center [122, 131] width 152 height 9
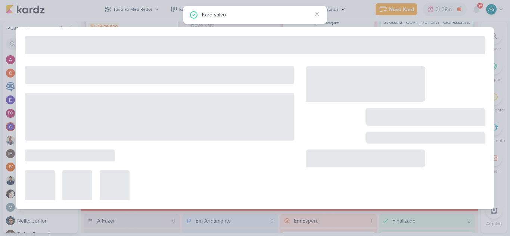
type input "3708251_CURY_SUBIR_CRIATIVOS_LINKEDIN"
type input "2 de setembro de 2025 às 09:00"
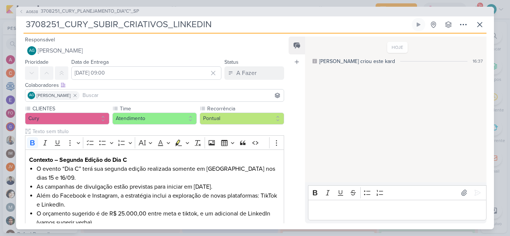
scroll to position [105, 0]
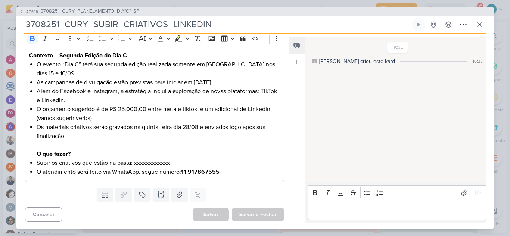
click at [121, 12] on span "3708251_CURY_PLANEJAMENTO_DIA"C"_SP" at bounding box center [90, 11] width 99 height 7
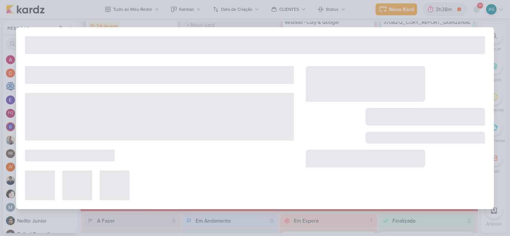
type input "3708251_CURY_PLANEJAMENTO_DIA"C"_SP"
type input "2 de setembro de 2025 às 23:59"
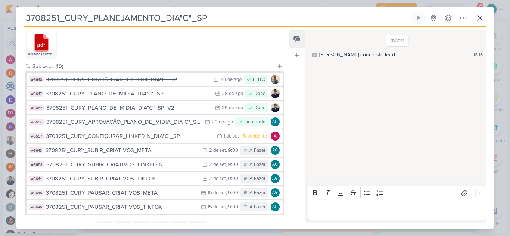
scroll to position [560, 0]
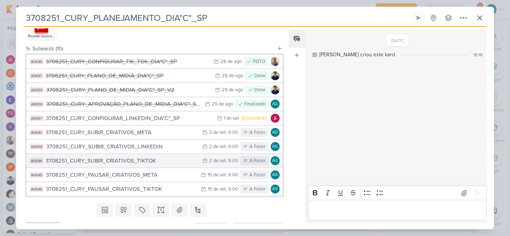
click at [147, 163] on div "3708251_CURY_SUBIR_CRIATIVOS_TIKTOK" at bounding box center [122, 161] width 153 height 9
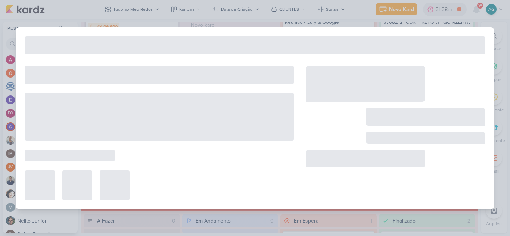
type input "3708251_CURY_SUBIR_CRIATIVOS_TIKTOK"
type input "2 de setembro de 2025 às 09:00"
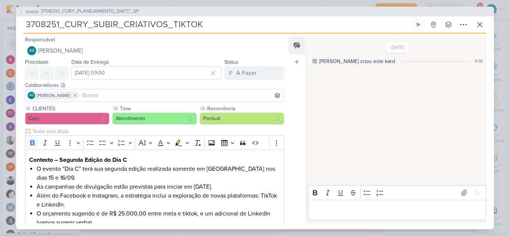
scroll to position [114, 0]
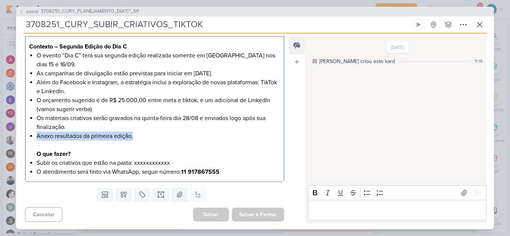
drag, startPoint x: 145, startPoint y: 138, endPoint x: 0, endPoint y: 138, distance: 144.5
click at [0, 138] on div "AG638 3708251_CURY_PLANEJAMENTO_DIA"C"_SP 3708251_CURY_SUBIR_CRIATIVOS_TIKTOK" at bounding box center [255, 118] width 510 height 236
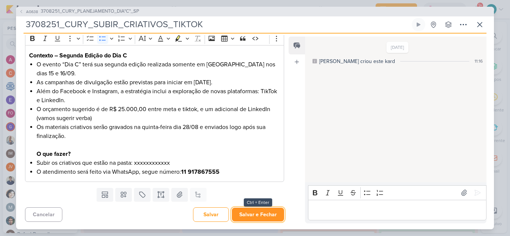
click at [268, 214] on button "Salvar e Fechar" at bounding box center [258, 215] width 52 height 14
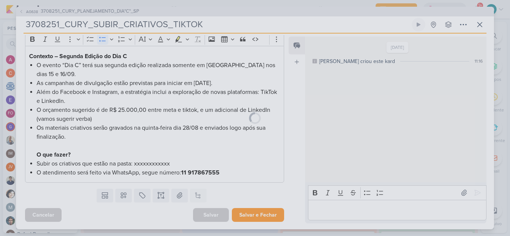
scroll to position [104, 0]
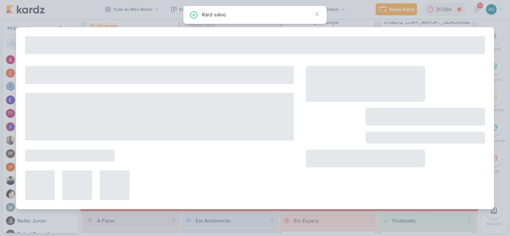
type input "3708251_CURY_PLANEJAMENTO_DIA"C"_SP"
type input "2 de setembro de 2025 às 23:59"
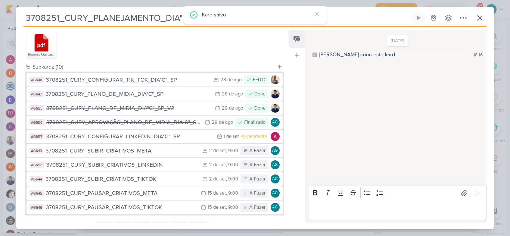
scroll to position [575, 0]
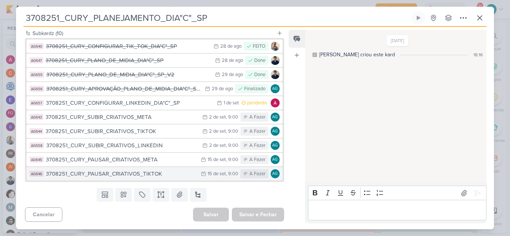
click at [143, 176] on div "3708251_CURY_PAUSAR_CRIATIVOS_TIKTOK" at bounding box center [121, 174] width 151 height 9
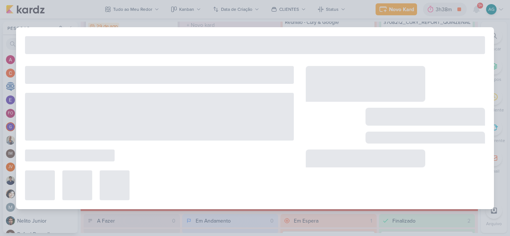
type input "3708251_CURY_PAUSAR_CRIATIVOS_TIKTOK"
type input "15 de setembro de 2025 às 09:00"
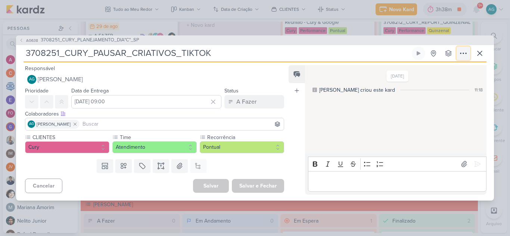
click at [466, 52] on icon at bounding box center [463, 53] width 9 height 9
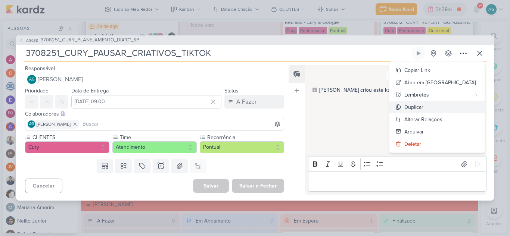
click at [452, 109] on button "Duplicar" at bounding box center [436, 107] width 95 height 12
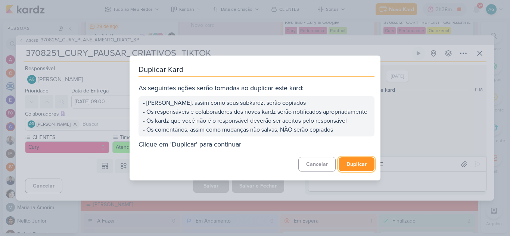
click at [348, 166] on button "Duplicar" at bounding box center [357, 165] width 36 height 14
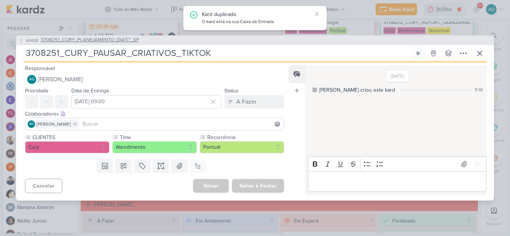
click at [113, 41] on span "3708251_CURY_PLANEJAMENTO_DIA"C"_SP" at bounding box center [90, 40] width 99 height 7
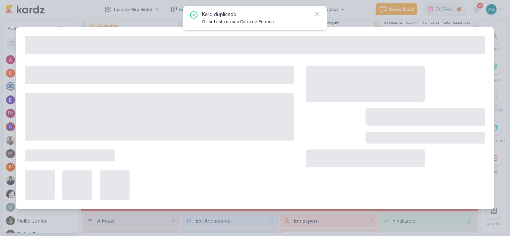
type input "3708251_CURY_PLANEJAMENTO_DIA"C"_SP"
type input "2 de setembro de 2025 às 23:59"
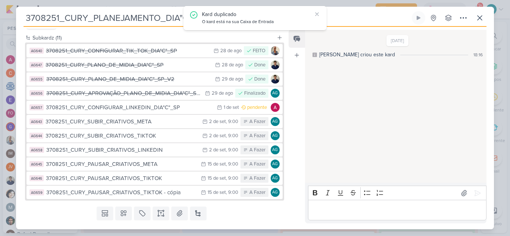
scroll to position [590, 0]
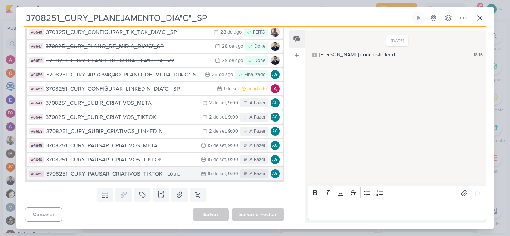
click at [128, 174] on div "3708251_CURY_PAUSAR_CRIATIVOS_TIKTOK - cópia" at bounding box center [121, 174] width 151 height 9
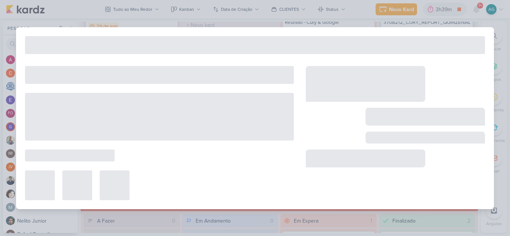
type input "3708251_CURY_PAUSAR_CRIATIVOS_TIKTOK - cópia"
type input "15 de setembro de 2025 às 09:00"
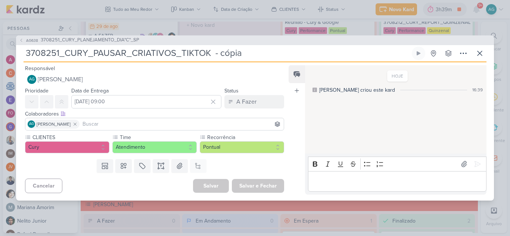
drag, startPoint x: 249, startPoint y: 54, endPoint x: 181, endPoint y: 50, distance: 67.7
click at [181, 50] on input "3708251_CURY_PAUSAR_CRIATIVOS_TIKTOK - cópia" at bounding box center [217, 53] width 387 height 13
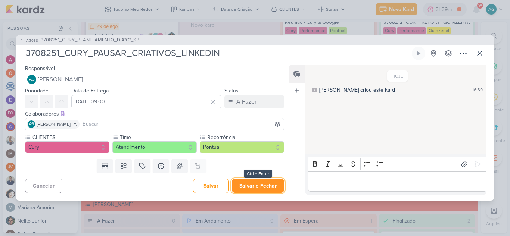
click at [263, 189] on button "Salvar e Fechar" at bounding box center [258, 186] width 52 height 14
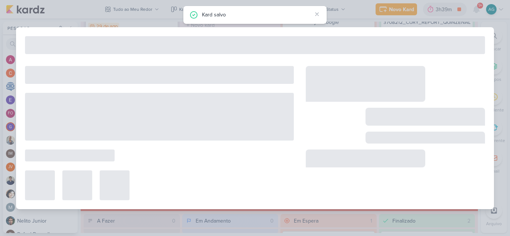
type input "3708251_CURY_PLANEJAMENTO_DIA"C"_SP"
type input "2 de setembro de 2025 às 23:59"
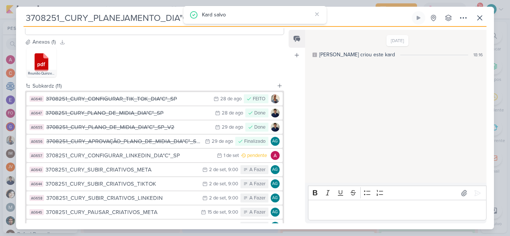
scroll to position [560, 0]
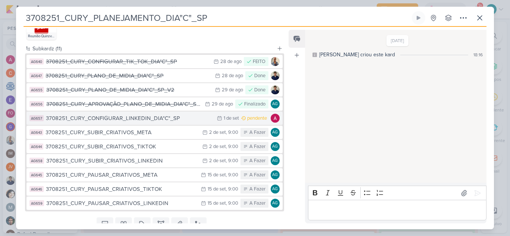
click at [130, 125] on button "AG657 3708251_CURY_CONFIGURAR_LINKEDIN_DIA"C"_SP 1/9 1 de set pendente" at bounding box center [155, 118] width 256 height 13
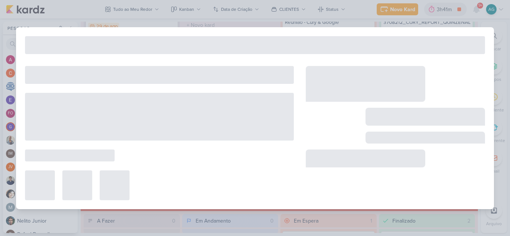
type input "3708251_CURY_CONFIGURAR_LINKEDIN_DIA"C"_SP"
type input "1 de setembro de 2025 às 23:59"
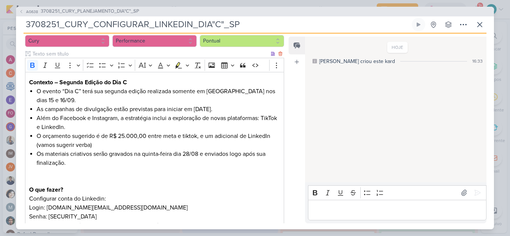
scroll to position [131, 0]
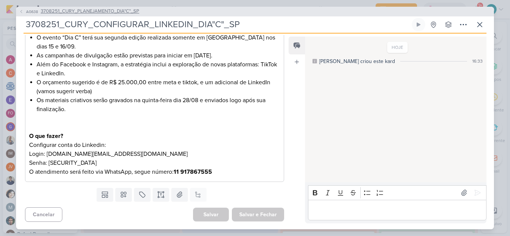
click at [112, 13] on span "3708251_CURY_PLANEJAMENTO_DIA"C"_SP" at bounding box center [90, 11] width 99 height 7
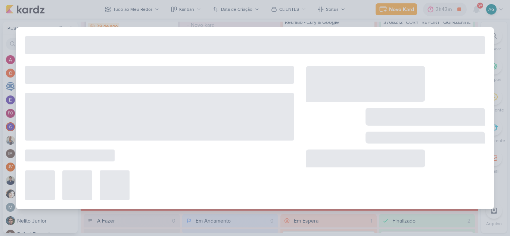
type input "3708251_CURY_PLANEJAMENTO_DIA"C"_SP"
type input "2 de setembro de 2025 às 23:59"
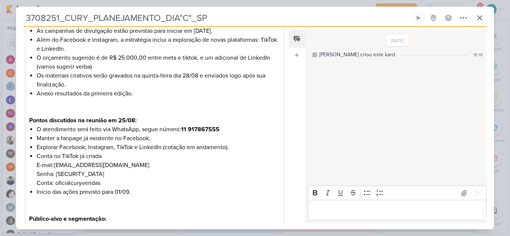
scroll to position [112, 0]
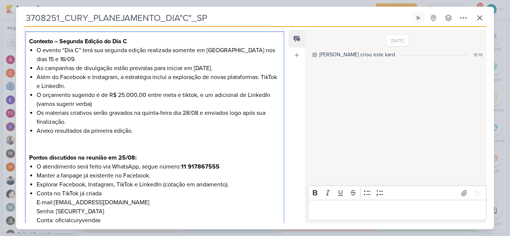
click at [197, 68] on li "As campanhas de divulgação estão previstas para iniciar em 2º de setembro." at bounding box center [158, 68] width 243 height 9
click at [196, 66] on li "As campanhas de divulgação estão previstas para iniciar em º de setembro." at bounding box center [158, 68] width 243 height 9
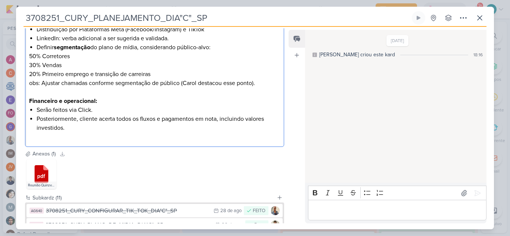
scroll to position [590, 0]
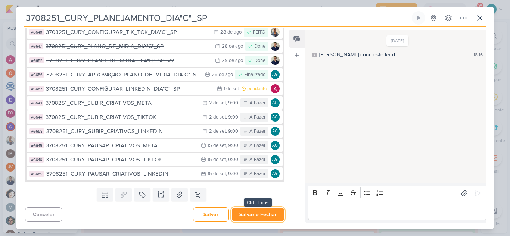
click at [258, 221] on button "Salvar e Fechar" at bounding box center [258, 215] width 52 height 14
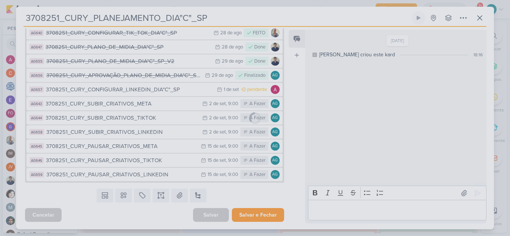
scroll to position [589, 0]
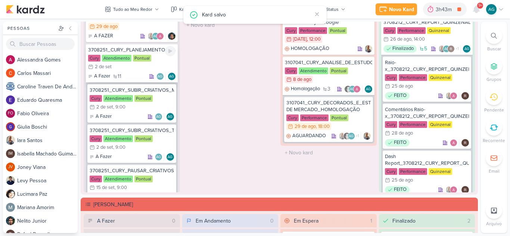
click at [138, 52] on div "3708251_CURY_PLANEJAMENTO_DIA"C"_SP" at bounding box center [131, 50] width 87 height 7
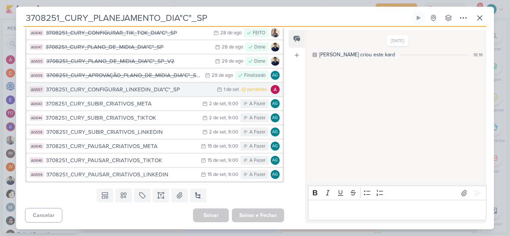
click at [134, 92] on div "3708251_CURY_CONFIGURAR_LINKEDIN_DIA"C"_SP" at bounding box center [129, 90] width 167 height 9
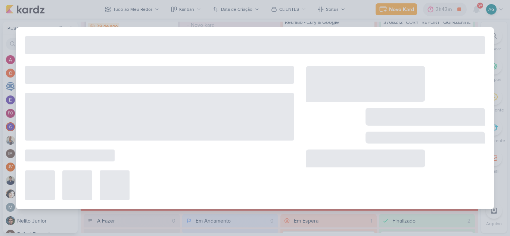
type input "3708251_CURY_CONFIGURAR_LINKEDIN_DIA"C"_SP"
type input "1 de setembro de 2025 às 23:59"
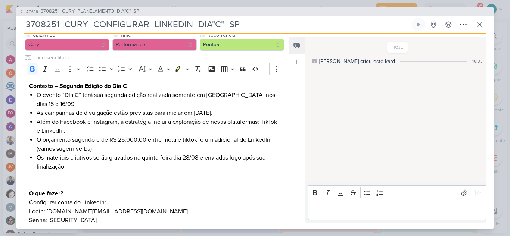
scroll to position [112, 0]
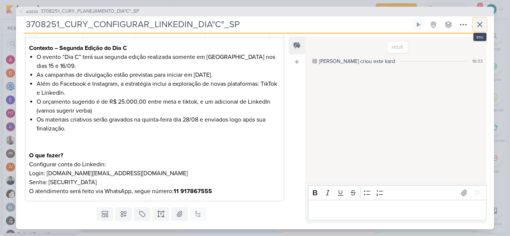
click at [483, 27] on icon at bounding box center [479, 24] width 9 height 9
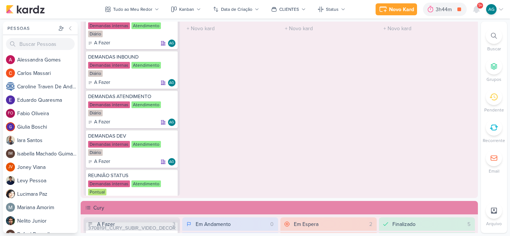
scroll to position [455, 0]
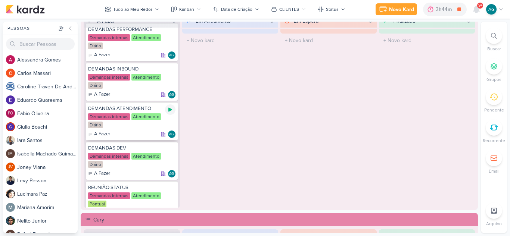
click at [168, 108] on icon at bounding box center [170, 110] width 4 height 4
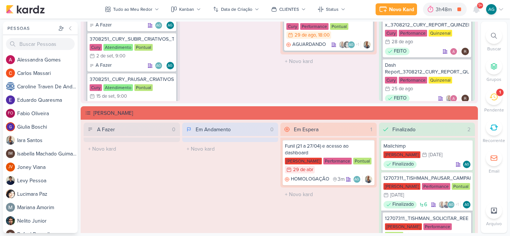
scroll to position [642, 0]
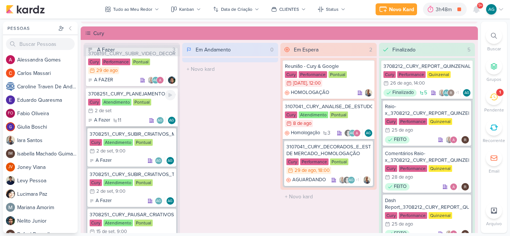
click at [148, 95] on div "3708251_CURY_PLANEJAMENTO_DIA"C"_SP" at bounding box center [131, 94] width 87 height 7
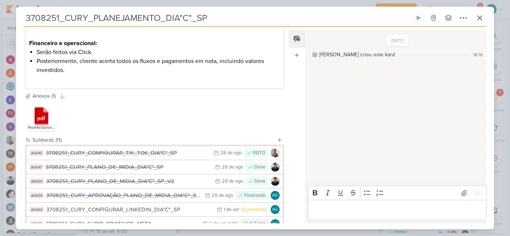
scroll to position [485, 0]
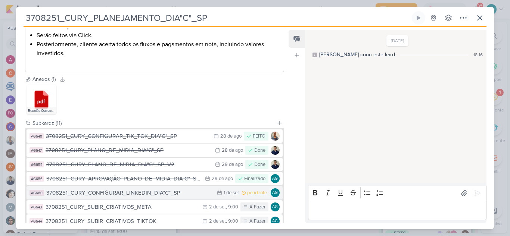
click at [156, 195] on div "3708251_CURY_CONFIGURAR_LINKEDIN_DIA"C"_SP" at bounding box center [129, 193] width 167 height 9
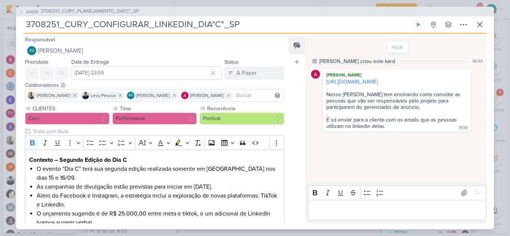
drag, startPoint x: 109, startPoint y: 27, endPoint x: 25, endPoint y: 25, distance: 84.0
click at [25, 25] on input "3708251_CURY_CONFIGURAR_LINKEDIN_DIA"C"_SP" at bounding box center [217, 24] width 387 height 13
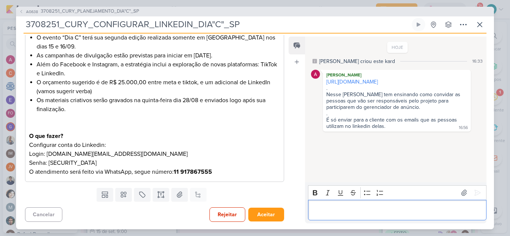
click at [339, 212] on p "Editor editing area: main" at bounding box center [397, 210] width 171 height 9
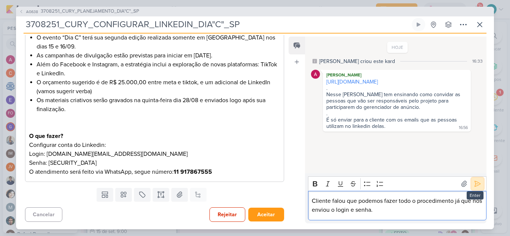
click at [476, 186] on icon at bounding box center [477, 183] width 7 height 7
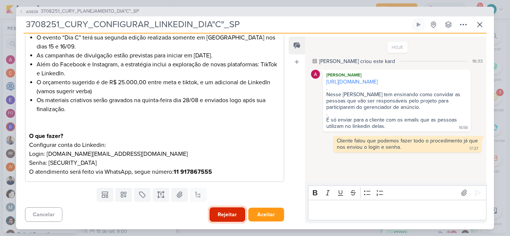
click at [226, 217] on button "Rejeitar" at bounding box center [227, 215] width 36 height 15
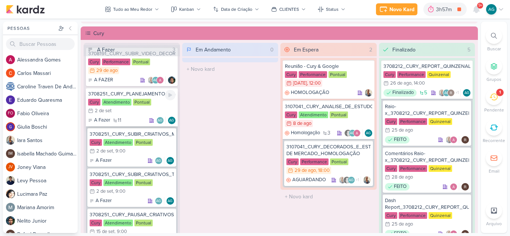
click at [141, 95] on div "3708251_CURY_PLANEJAMENTO_DIA"C"_SP" at bounding box center [131, 94] width 87 height 7
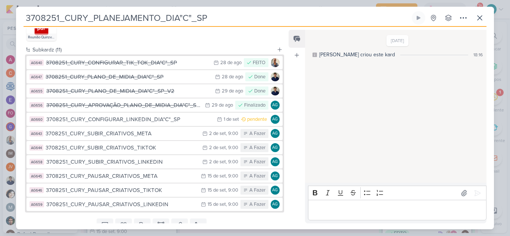
scroll to position [560, 0]
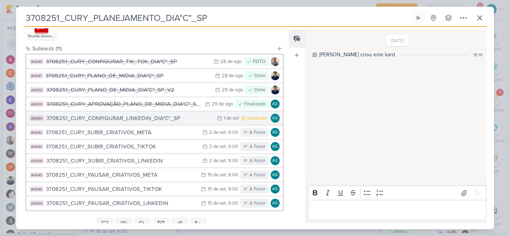
click at [153, 121] on div "3708251_CURY_CONFIGURAR_LINKEDIN_DIA"C"_SP" at bounding box center [129, 118] width 167 height 9
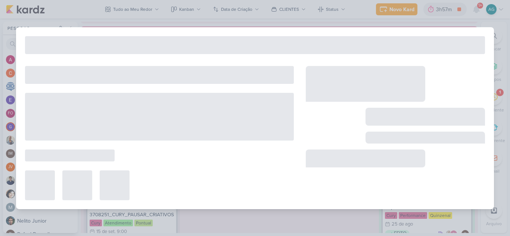
type input "3708251_CURY_CONFIGURAR_LINKEDIN_DIA"C"_SP"
type input "1 de setembro de 2025 às 23:59"
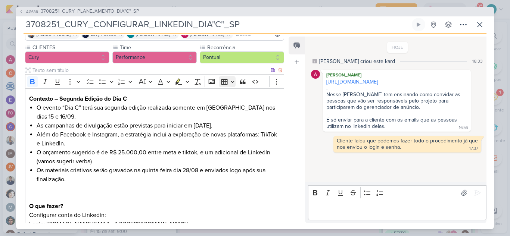
scroll to position [131, 0]
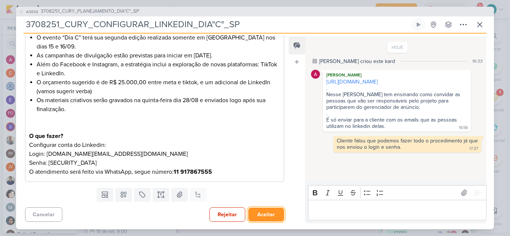
click at [264, 213] on button "Aceitar" at bounding box center [266, 215] width 36 height 14
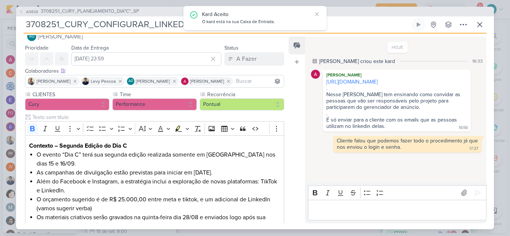
scroll to position [0, 0]
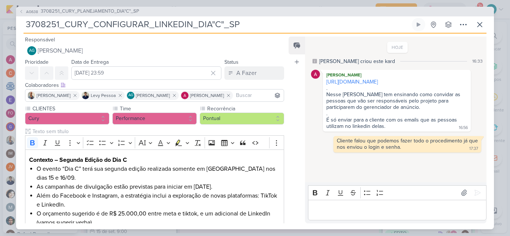
click at [318, 13] on div "AG638 3708251_CURY_PLANEJAMENTO_DIA"C"_SP" at bounding box center [255, 12] width 478 height 10
click at [479, 28] on icon at bounding box center [479, 24] width 9 height 9
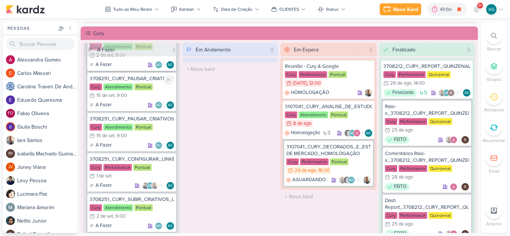
scroll to position [149, 0]
click at [144, 159] on div "3708251_CURY_CONFIGURAR_LINKEDIN_DIA"C"_SP" at bounding box center [132, 159] width 84 height 7
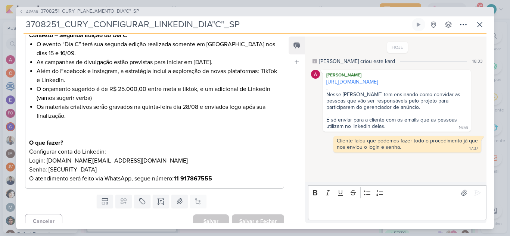
scroll to position [131, 0]
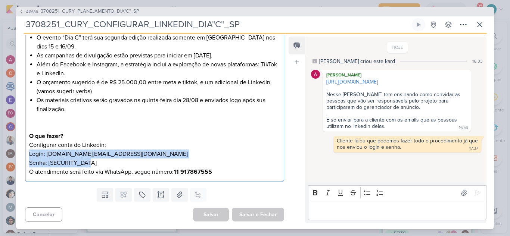
drag, startPoint x: 102, startPoint y: 161, endPoint x: 18, endPoint y: 153, distance: 84.7
click at [18, 153] on div "CLIENTES Cury Time" at bounding box center [151, 79] width 271 height 212
copy p "Login: curyvendas.ci@gmail.com Senha: Ci@vendas2023"
click at [482, 24] on icon at bounding box center [479, 24] width 9 height 9
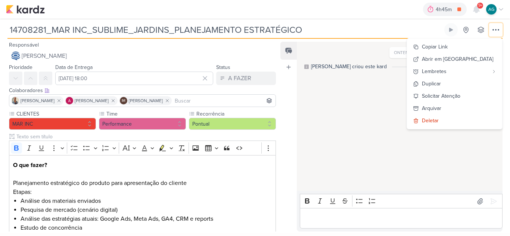
scroll to position [293, 0]
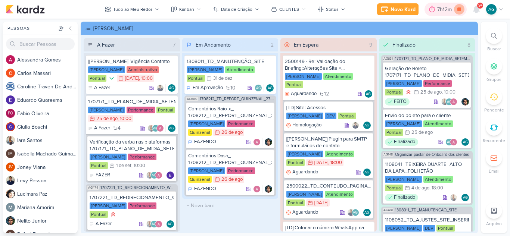
click at [460, 10] on icon at bounding box center [459, 9] width 4 height 4
click at [476, 7] on icon at bounding box center [477, 9] width 6 height 7
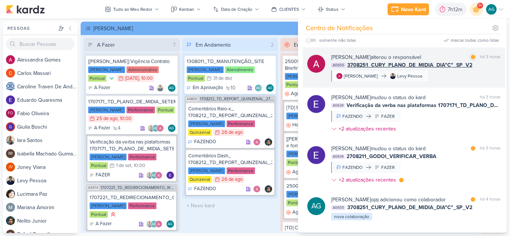
scroll to position [261, 0]
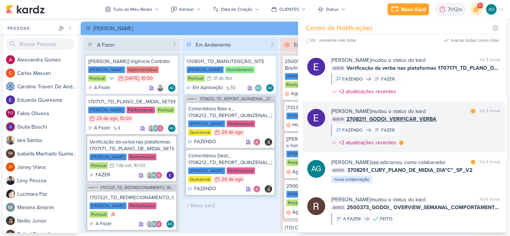
click at [452, 142] on div "Eduardo Quaresma mudou o status do kard marcar como lida há 3 horas AG634 27082…" at bounding box center [416, 129] width 170 height 42
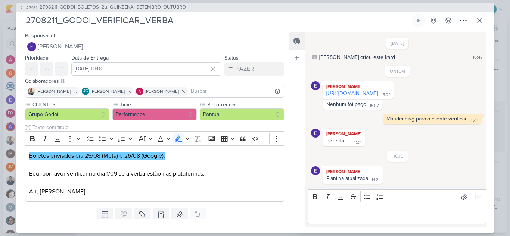
scroll to position [6, 0]
click at [378, 95] on link "https://docs.google.com/spreadsheets/d/18EgVcIeNhYUzm5q1jo6Hlx8BkrQ55Fv8KFj2v7p…" at bounding box center [352, 93] width 52 height 6
click at [482, 19] on icon at bounding box center [479, 20] width 9 height 9
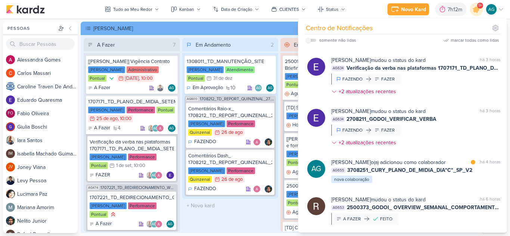
click at [227, 223] on div "Em Andamento 2 1308011_TD_MANUTENÇÃO_SITE Teixeira Duarte Atendimento Pontual 3…" at bounding box center [230, 135] width 96 height 194
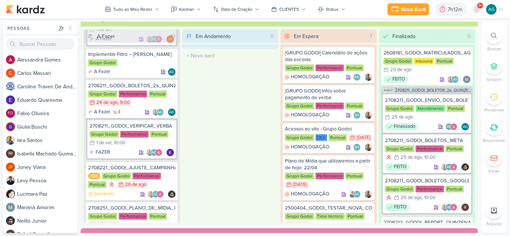
scroll to position [556, 0]
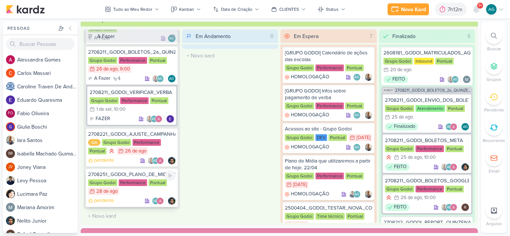
click at [136, 176] on div "2708251_GODOI_PLANO_DE_MIDIA_CARTÃO_DE_CREDITO" at bounding box center [131, 174] width 87 height 7
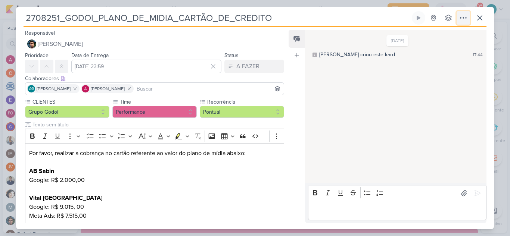
click at [465, 18] on icon at bounding box center [463, 17] width 9 height 9
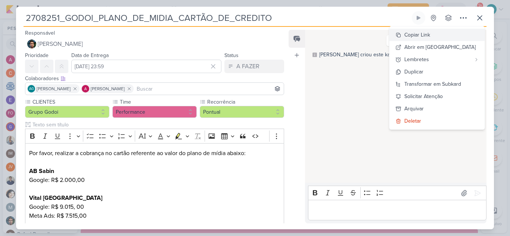
click at [430, 33] on div "Copiar Link" at bounding box center [417, 35] width 26 height 8
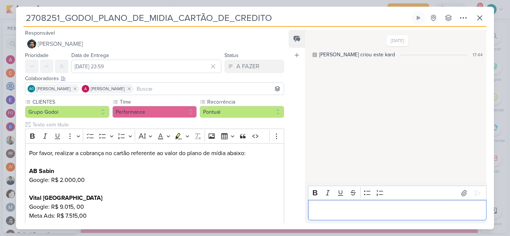
click at [349, 209] on p "Editor editing area: main" at bounding box center [397, 210] width 171 height 9
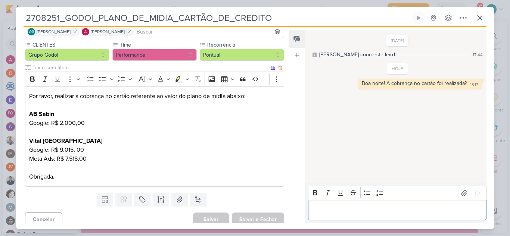
scroll to position [62, 0]
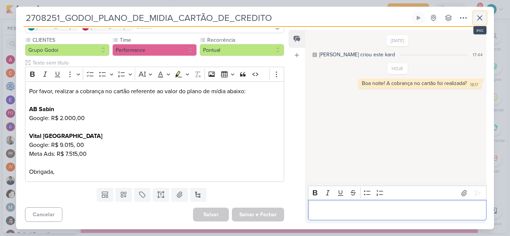
click at [481, 18] on icon at bounding box center [480, 18] width 4 height 4
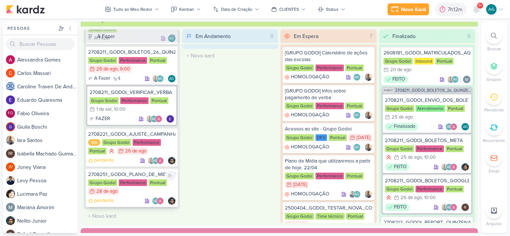
click at [136, 175] on div "2708251_GODOI_PLANO_DE_MIDIA_CARTÃO_DE_CREDITO" at bounding box center [131, 174] width 87 height 7
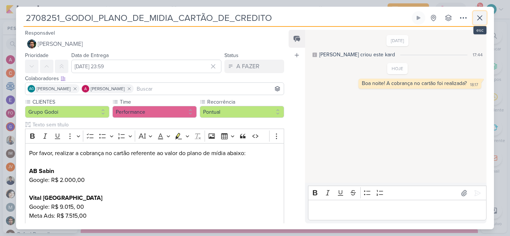
click at [481, 18] on icon at bounding box center [479, 17] width 9 height 9
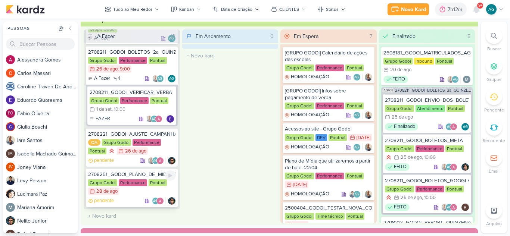
click at [150, 176] on div "2708251_GODOI_PLANO_DE_MIDIA_CARTÃO_DE_CREDITO" at bounding box center [131, 174] width 87 height 7
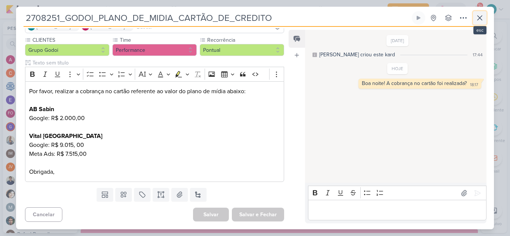
click at [478, 17] on icon at bounding box center [479, 17] width 9 height 9
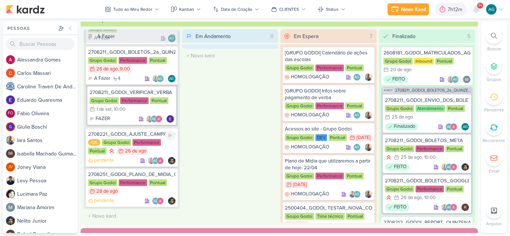
click at [133, 135] on div "2708221_GODOI_AJUSTE_CAMPANHA_PMAX_ROBLOX_SABIN" at bounding box center [131, 134] width 87 height 7
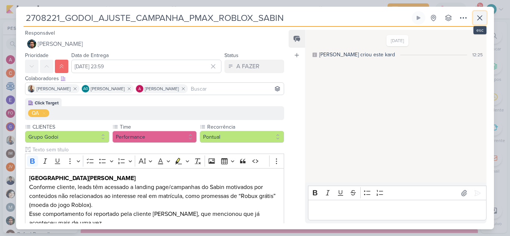
click at [481, 20] on icon at bounding box center [479, 17] width 9 height 9
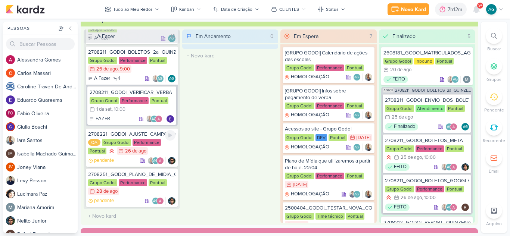
click at [139, 134] on div "2708221_GODOI_AJUSTE_CAMPANHA_PMAX_ROBLOX_SABIN" at bounding box center [131, 134] width 87 height 7
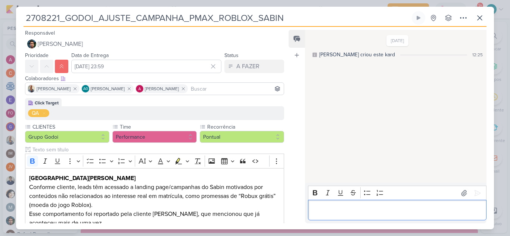
click at [371, 211] on p "Editor editing area: main" at bounding box center [397, 210] width 171 height 9
click at [314, 209] on p "Algum retorno desse kardz?" at bounding box center [397, 210] width 171 height 9
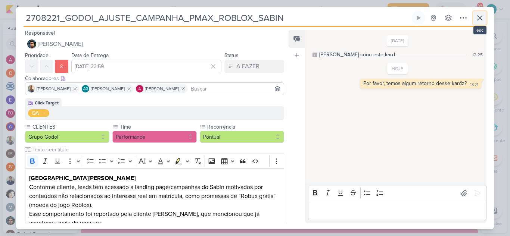
click at [479, 19] on icon at bounding box center [480, 18] width 4 height 4
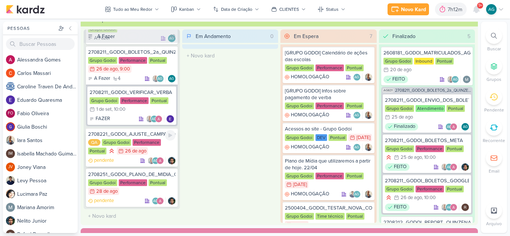
click at [139, 135] on div "2708221_GODOI_AJUSTE_CAMPANHA_PMAX_ROBLOX_SABIN" at bounding box center [131, 134] width 87 height 7
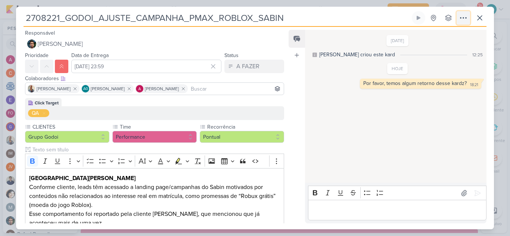
click at [465, 19] on icon at bounding box center [463, 17] width 9 height 9
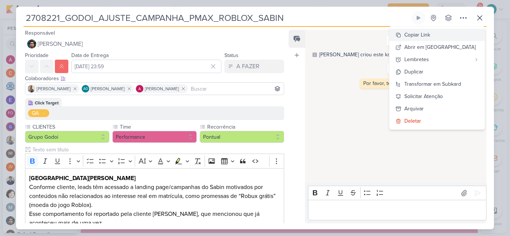
click at [430, 36] on div "Copiar Link" at bounding box center [417, 35] width 26 height 8
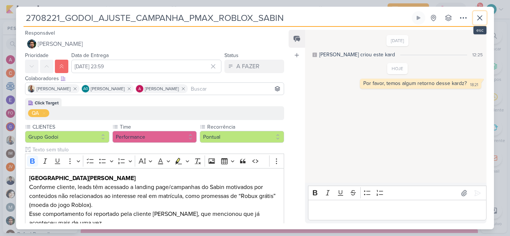
click at [479, 18] on icon at bounding box center [479, 17] width 9 height 9
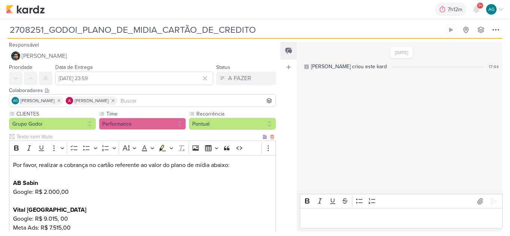
scroll to position [37, 0]
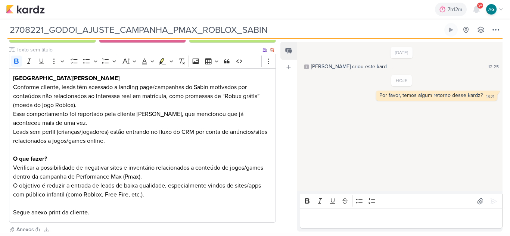
scroll to position [149, 0]
